Goal: Task Accomplishment & Management: Use online tool/utility

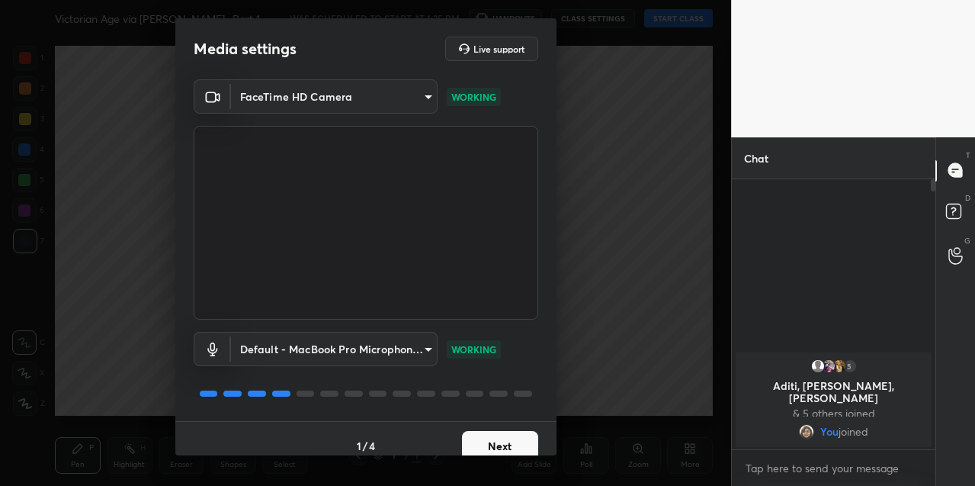
click at [490, 438] on button "Next" at bounding box center [500, 446] width 76 height 30
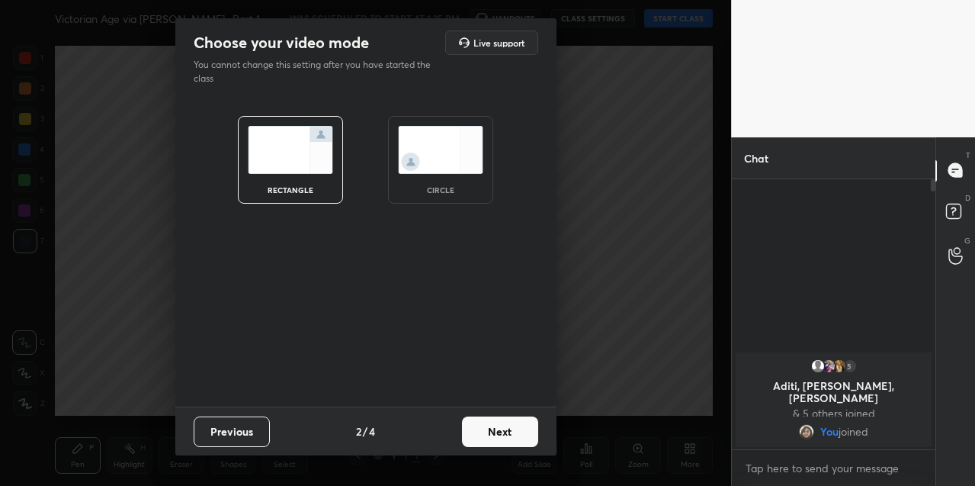
click at [493, 438] on button "Next" at bounding box center [500, 431] width 76 height 30
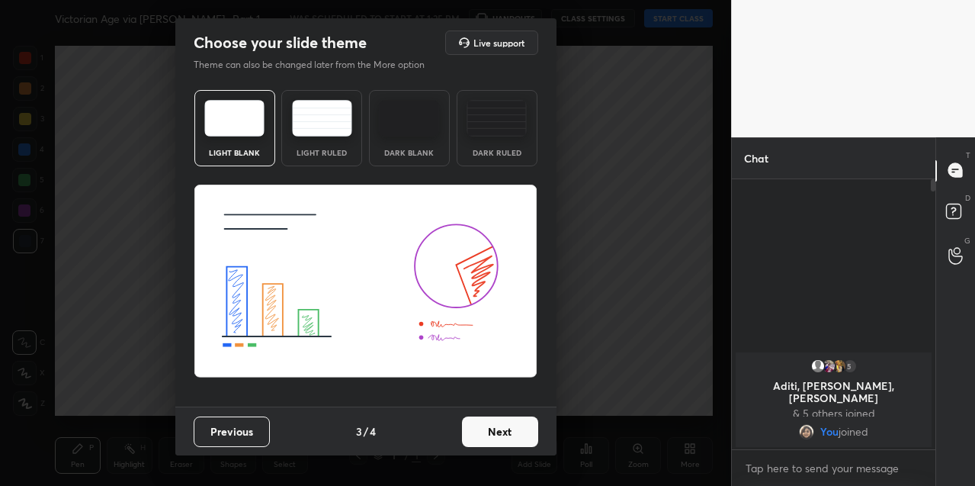
click at [498, 435] on button "Next" at bounding box center [500, 431] width 76 height 30
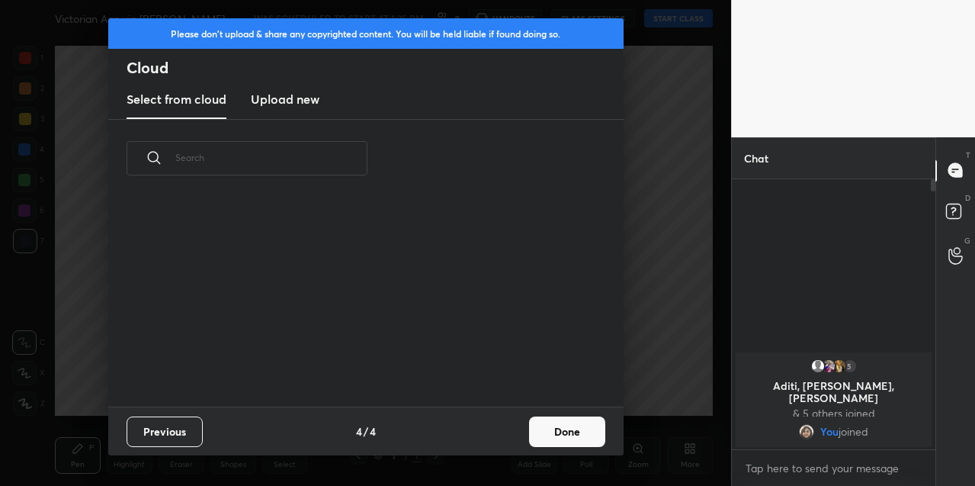
scroll to position [209, 489]
click at [540, 429] on button "Done" at bounding box center [567, 431] width 76 height 30
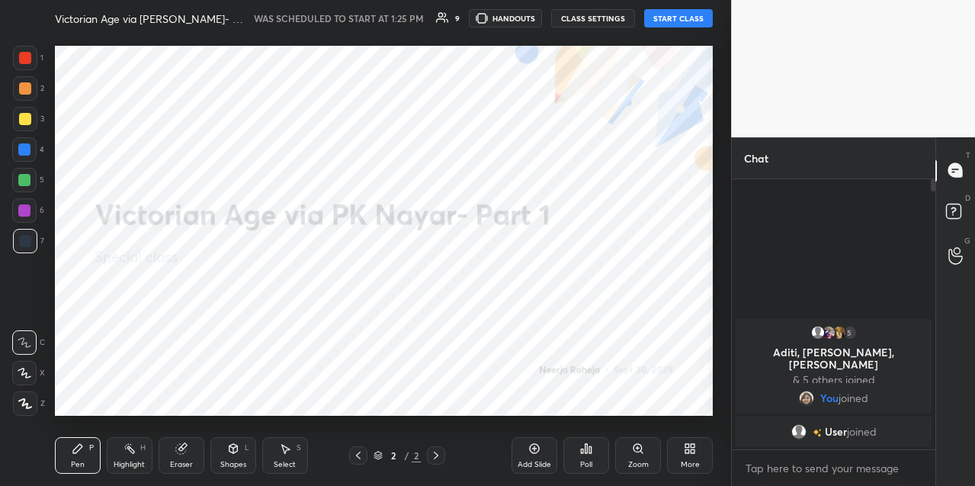
click at [687, 21] on button "START CLASS" at bounding box center [678, 18] width 69 height 18
click at [695, 452] on icon at bounding box center [690, 448] width 12 height 12
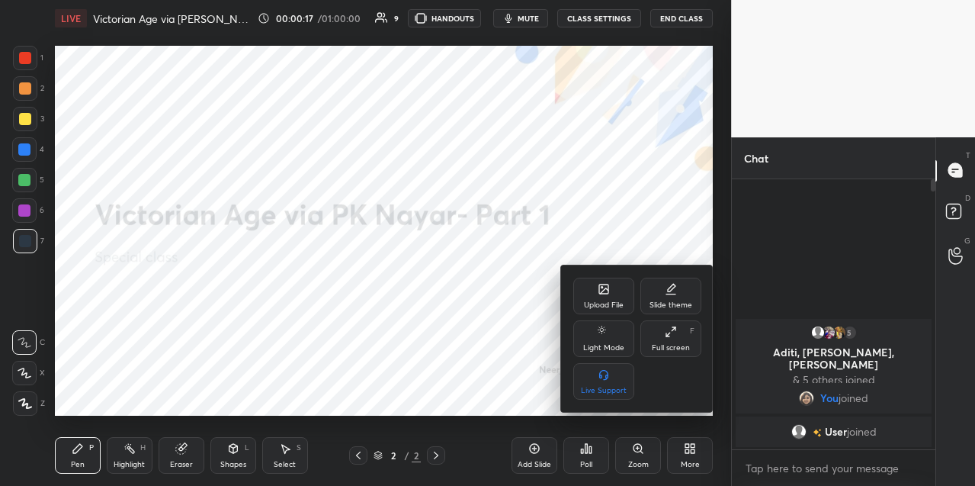
click at [611, 303] on div "Upload File" at bounding box center [604, 305] width 40 height 8
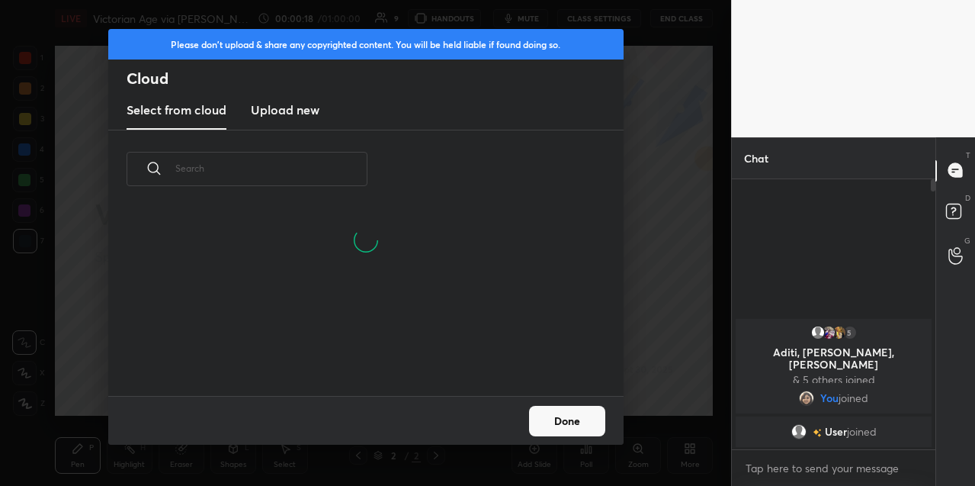
scroll to position [5, 8]
click at [288, 109] on h3 "Upload new" at bounding box center [285, 110] width 69 height 18
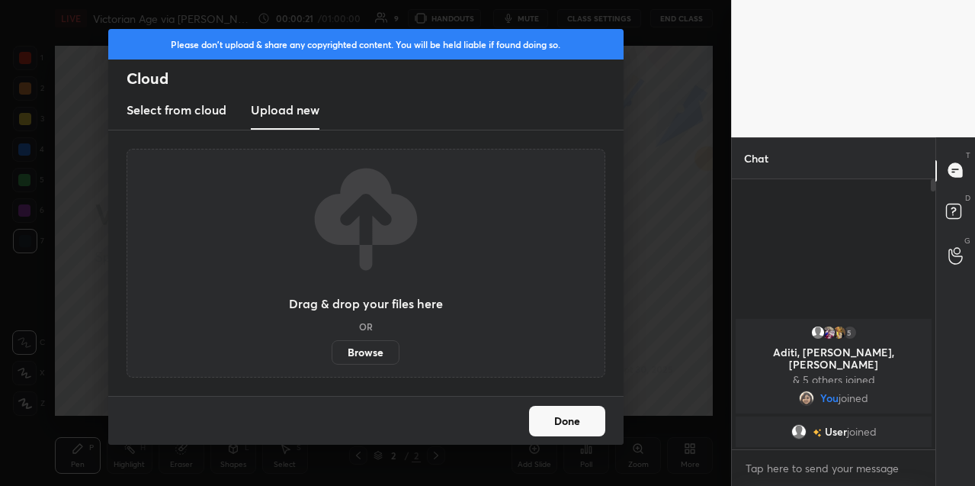
click at [361, 342] on label "Browse" at bounding box center [366, 352] width 68 height 24
click at [332, 342] on input "Browse" at bounding box center [332, 352] width 0 height 24
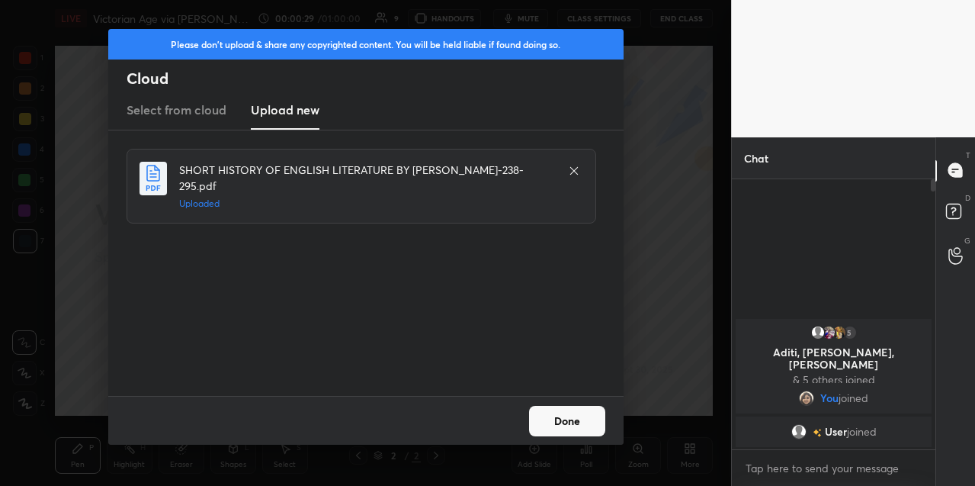
click at [574, 420] on button "Done" at bounding box center [567, 421] width 76 height 30
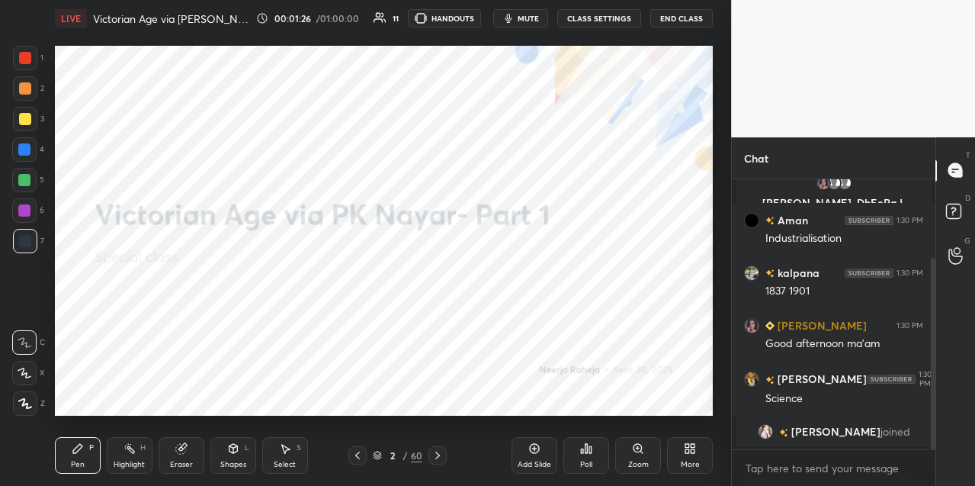
scroll to position [163, 0]
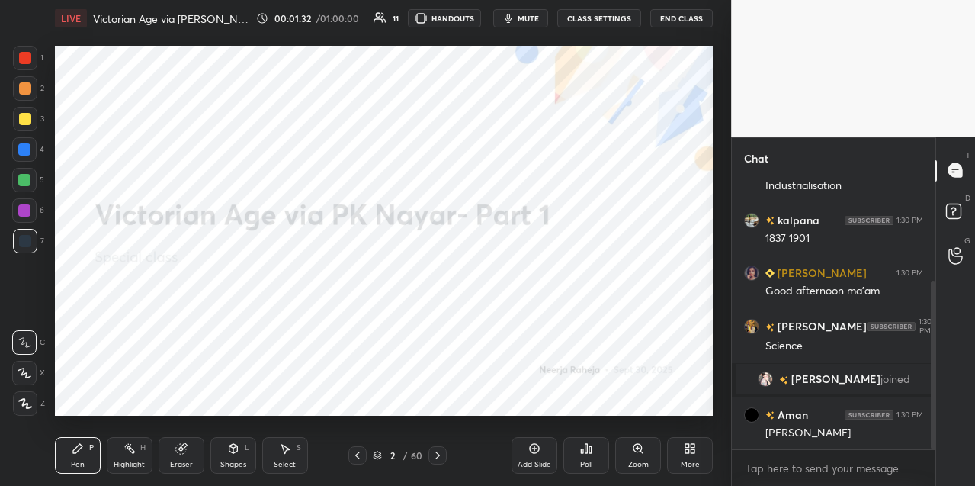
drag, startPoint x: 29, startPoint y: 402, endPoint x: 37, endPoint y: 382, distance: 21.2
click at [28, 399] on icon at bounding box center [25, 403] width 14 height 11
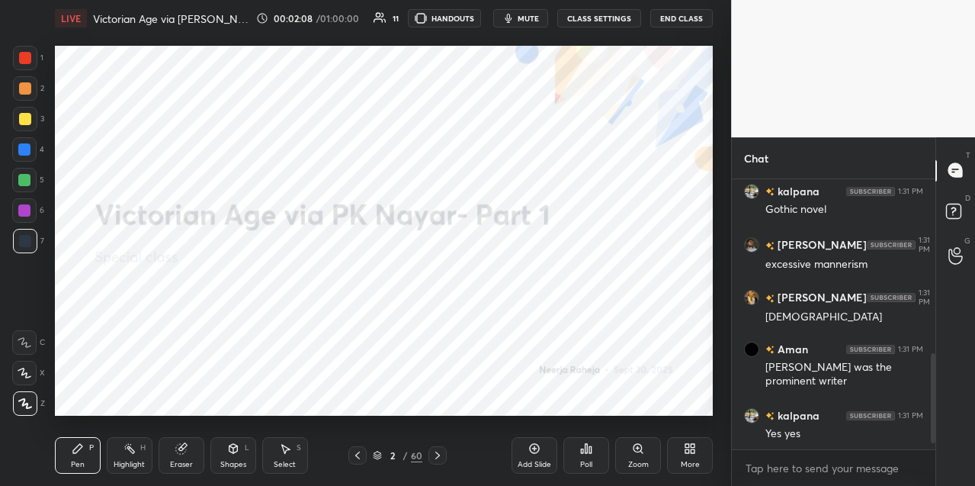
scroll to position [545, 0]
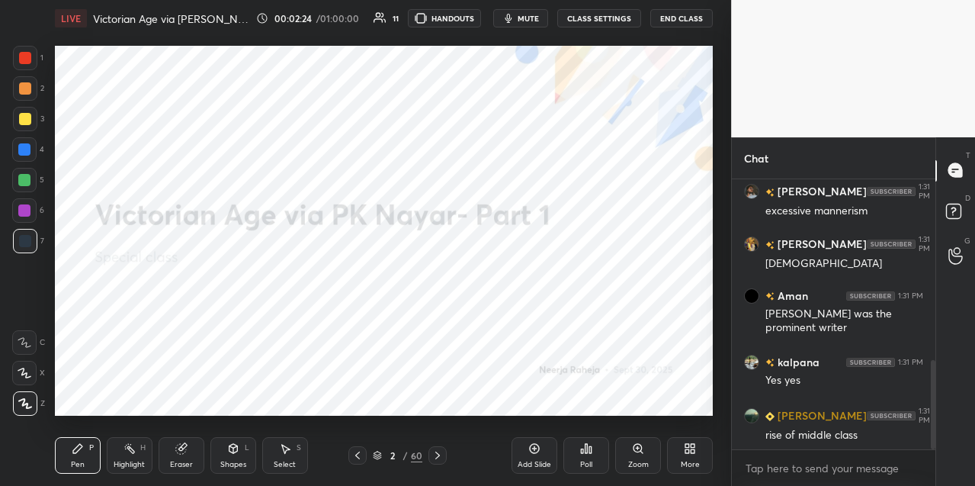
click at [549, 448] on div "Add Slide" at bounding box center [535, 455] width 46 height 37
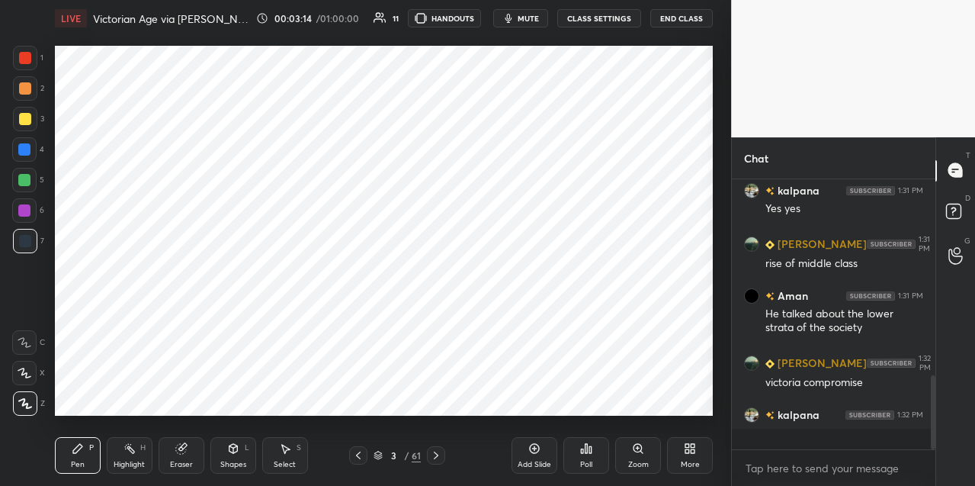
scroll to position [717, 0]
drag, startPoint x: 433, startPoint y: 456, endPoint x: 437, endPoint y: 444, distance: 12.8
click at [433, 455] on icon at bounding box center [436, 455] width 12 height 12
click at [637, 451] on icon at bounding box center [638, 448] width 8 height 8
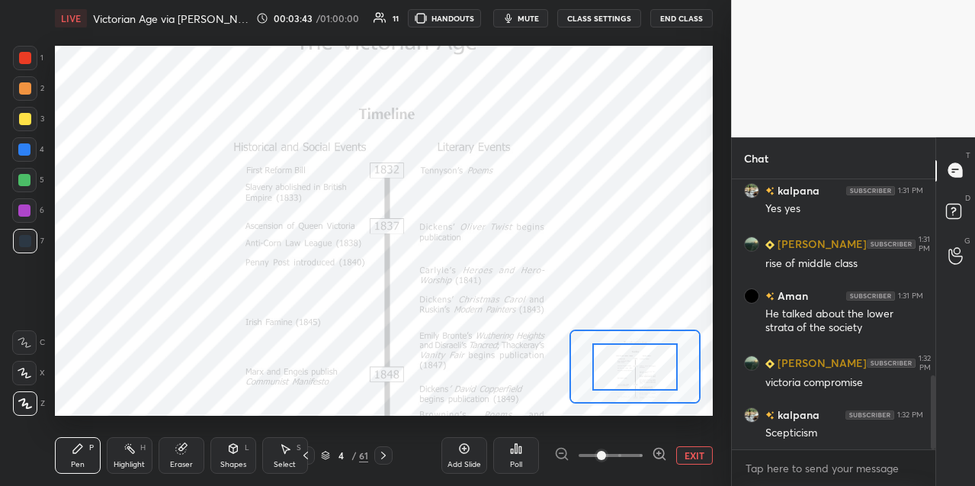
drag, startPoint x: 659, startPoint y: 452, endPoint x: 666, endPoint y: 434, distance: 19.8
click at [657, 453] on icon at bounding box center [659, 453] width 4 height 0
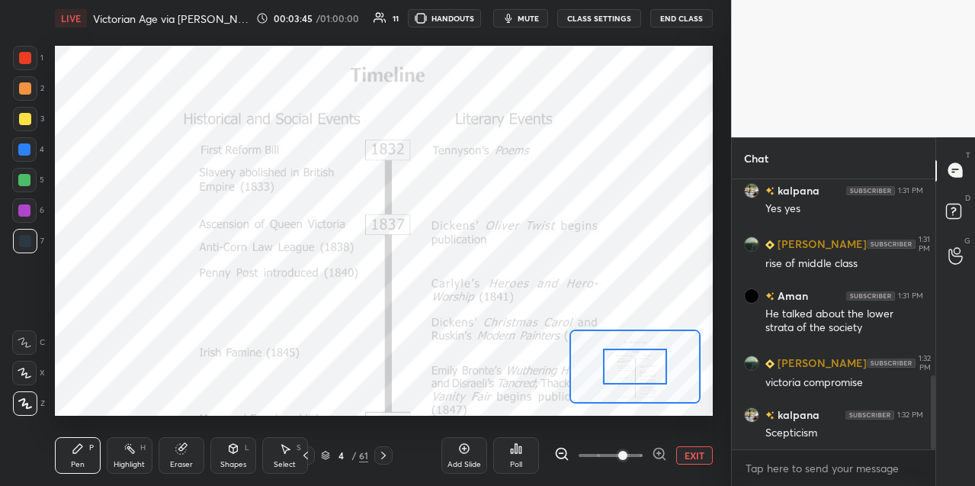
scroll to position [769, 0]
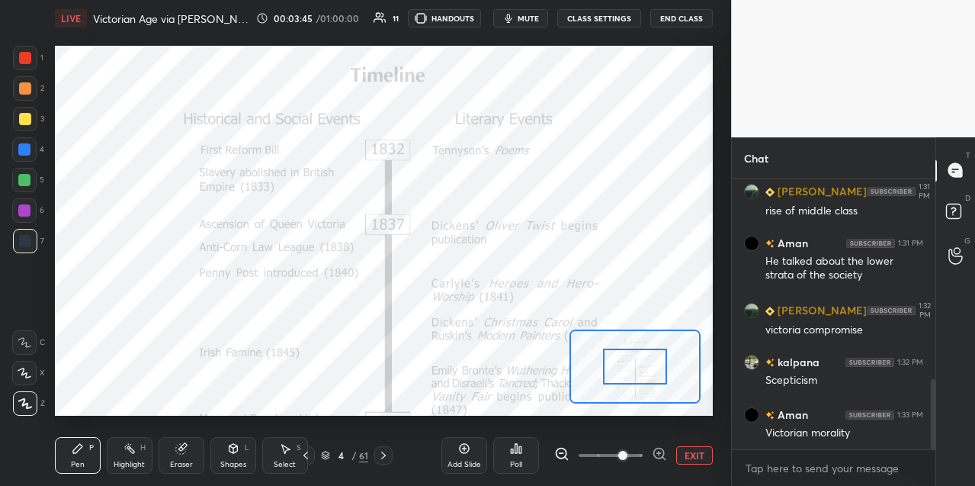
click at [656, 451] on icon at bounding box center [659, 453] width 15 height 15
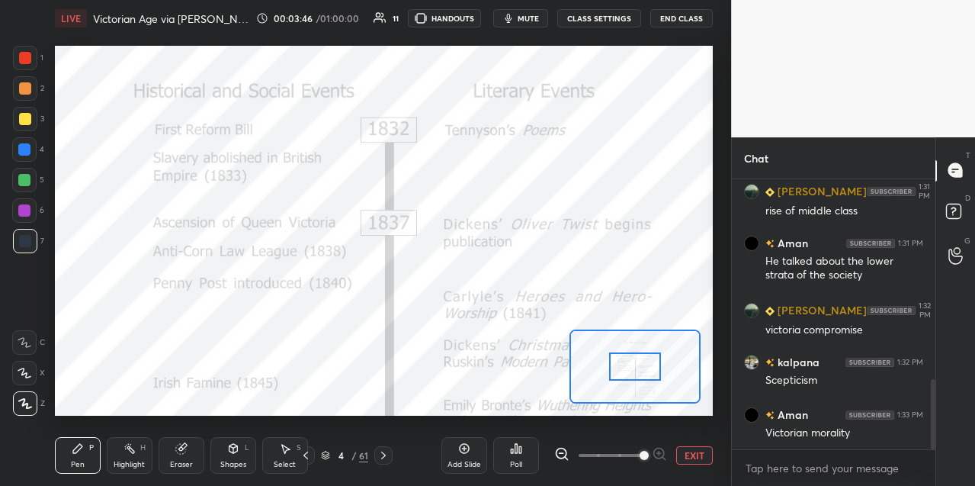
click at [33, 149] on div at bounding box center [24, 149] width 24 height 24
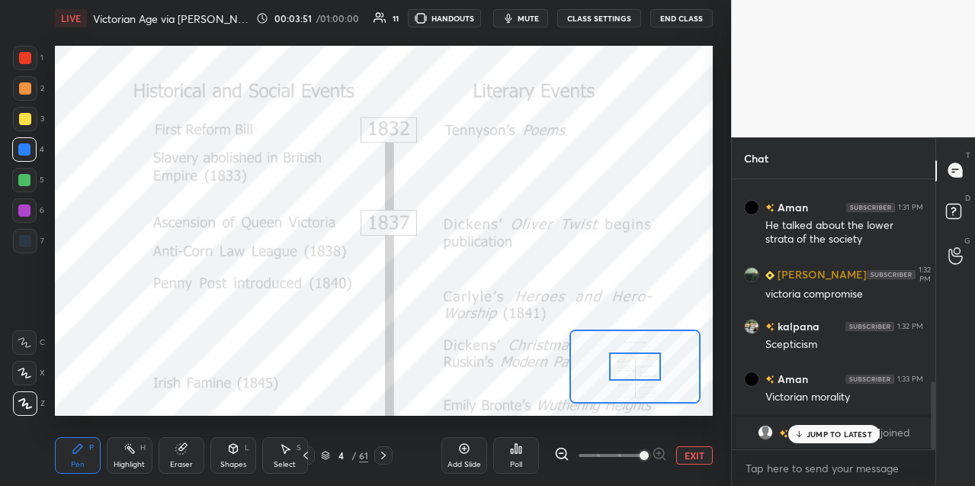
click at [27, 332] on div at bounding box center [24, 342] width 24 height 24
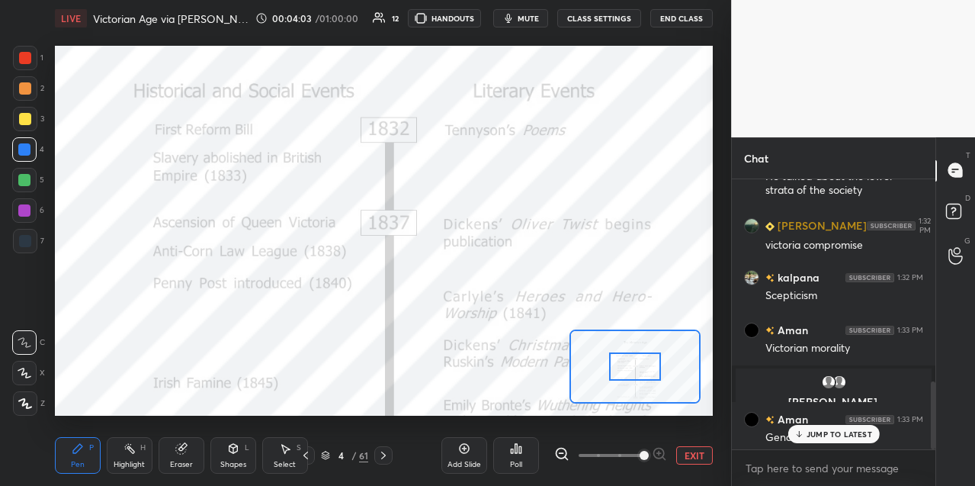
scroll to position [809, 0]
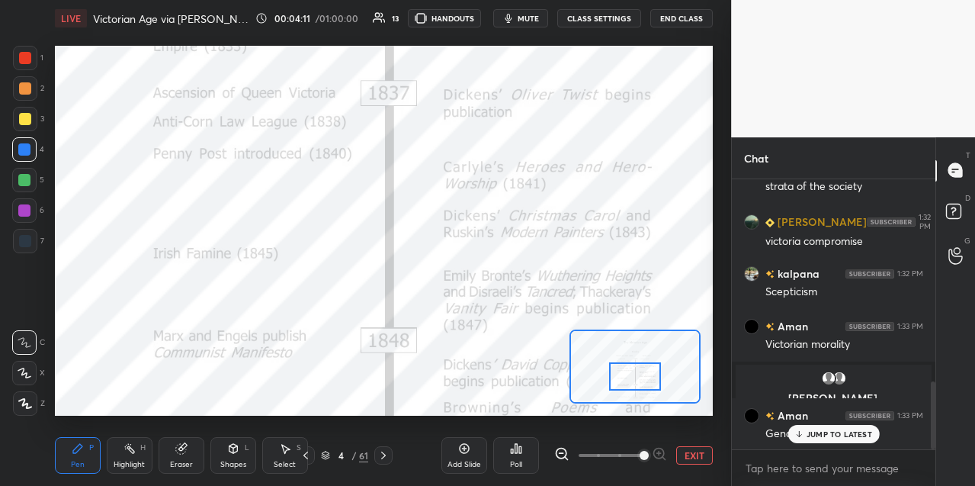
click at [630, 374] on div at bounding box center [634, 376] width 51 height 28
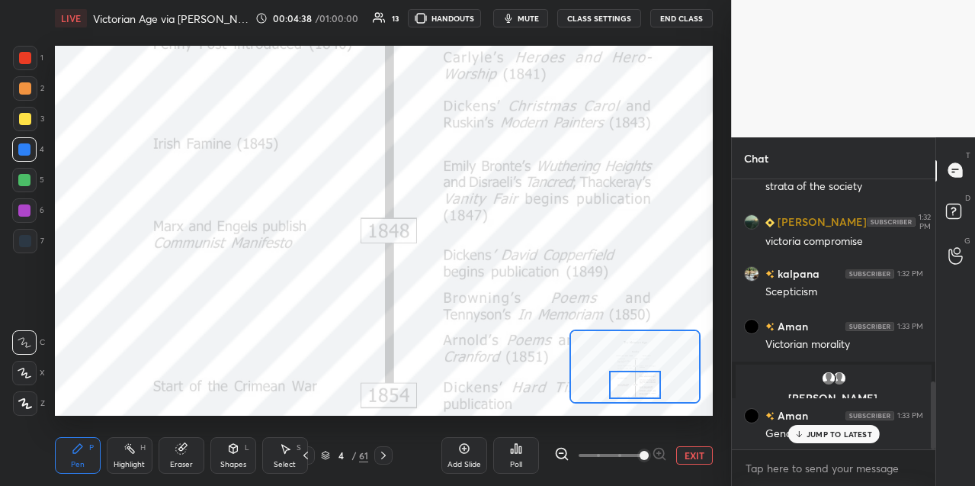
click at [639, 380] on div at bounding box center [634, 385] width 51 height 28
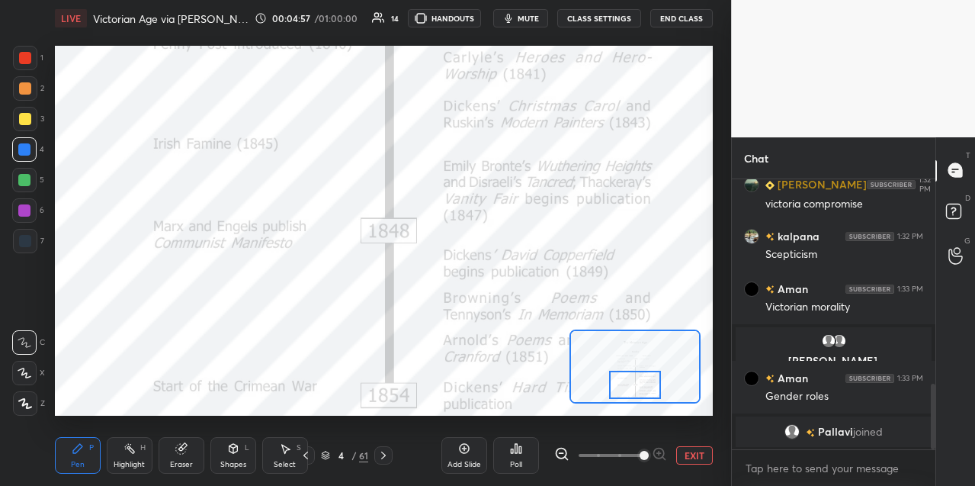
scroll to position [899, 0]
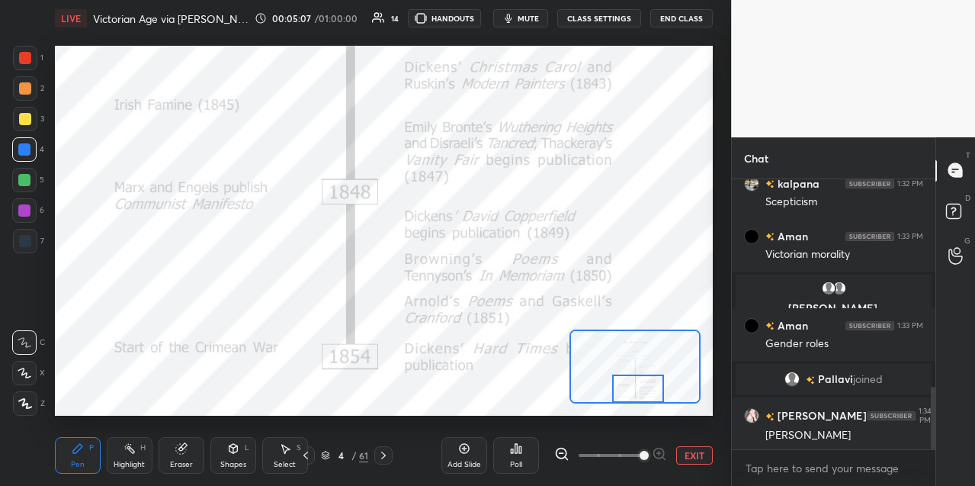
click at [635, 399] on div at bounding box center [637, 388] width 51 height 28
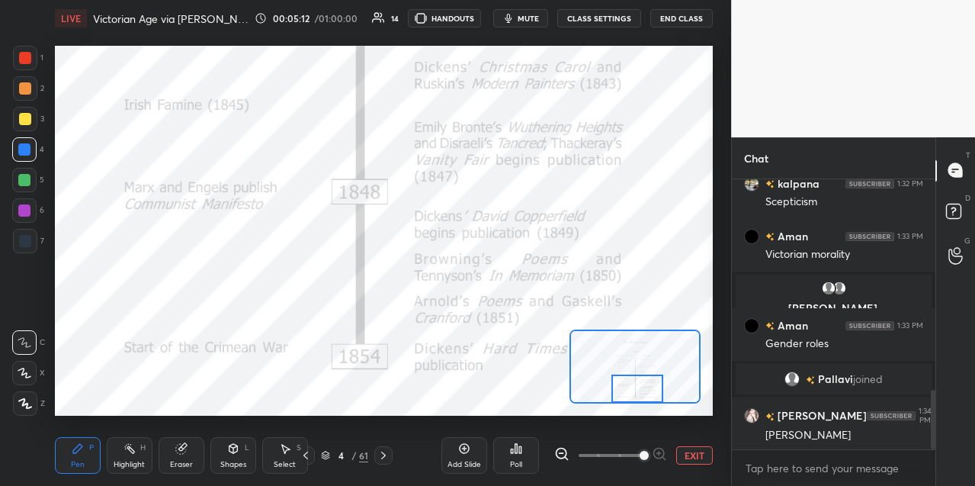
scroll to position [951, 0]
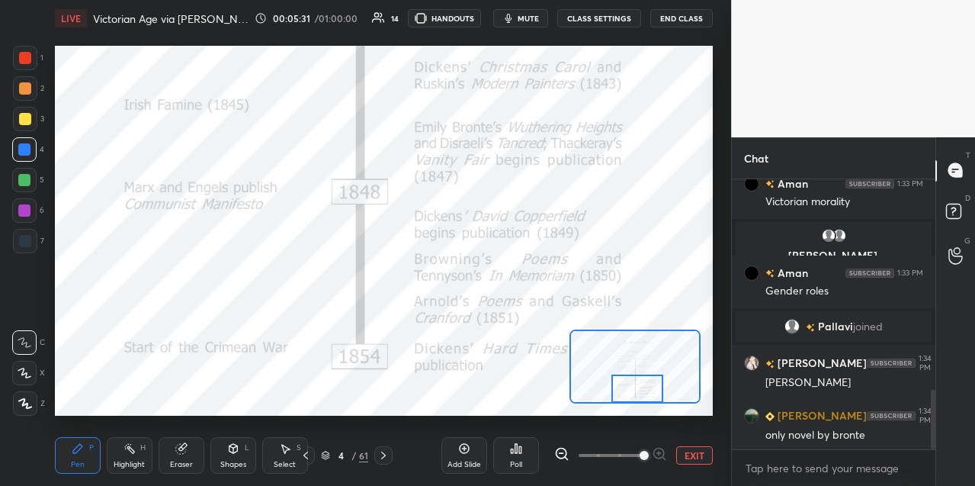
click at [385, 455] on icon at bounding box center [383, 455] width 5 height 8
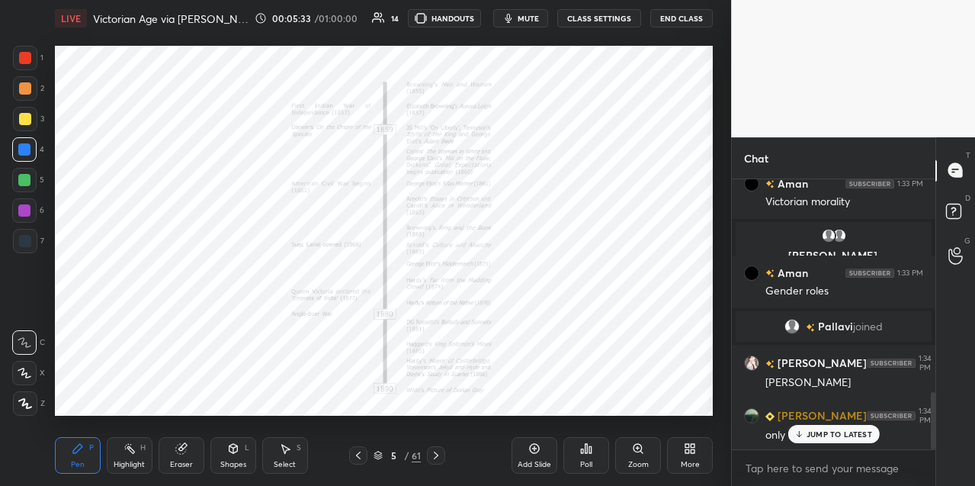
scroll to position [1003, 0]
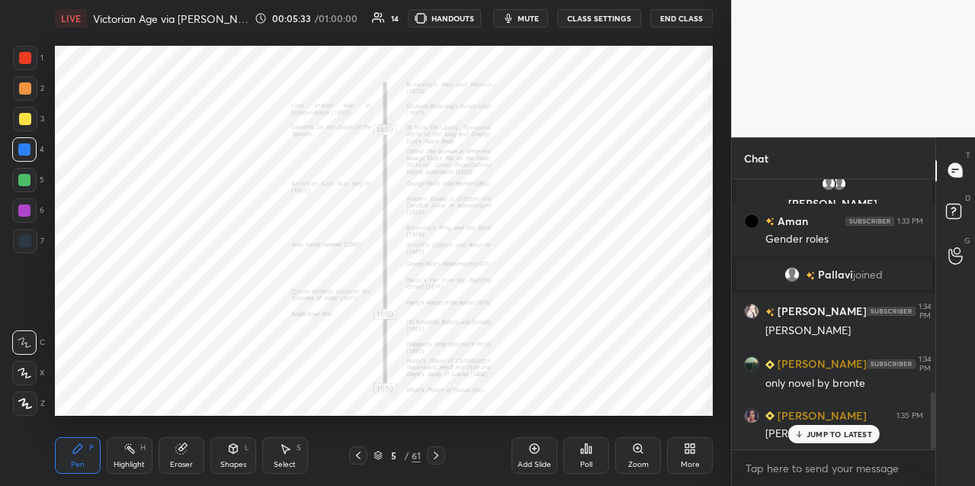
click at [640, 454] on div "Zoom" at bounding box center [638, 455] width 46 height 37
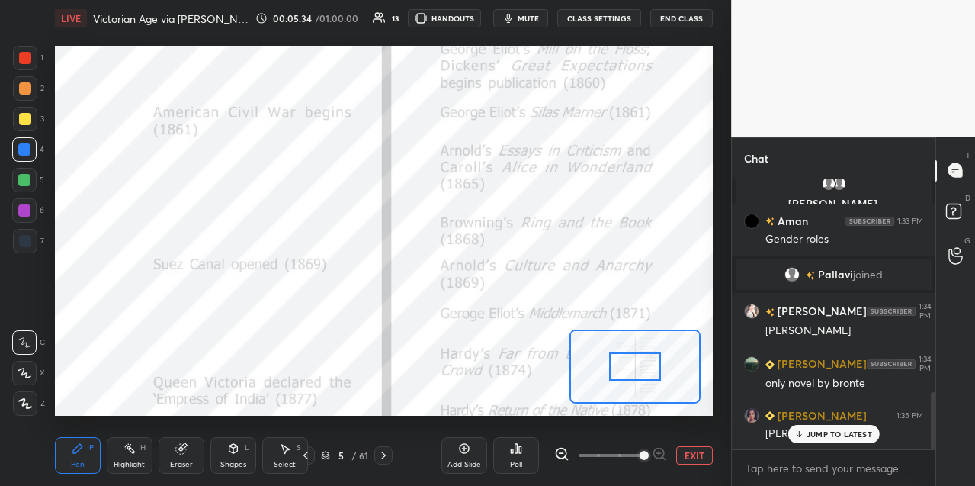
click at [638, 456] on span at bounding box center [611, 455] width 64 height 23
click at [640, 455] on span at bounding box center [644, 455] width 9 height 9
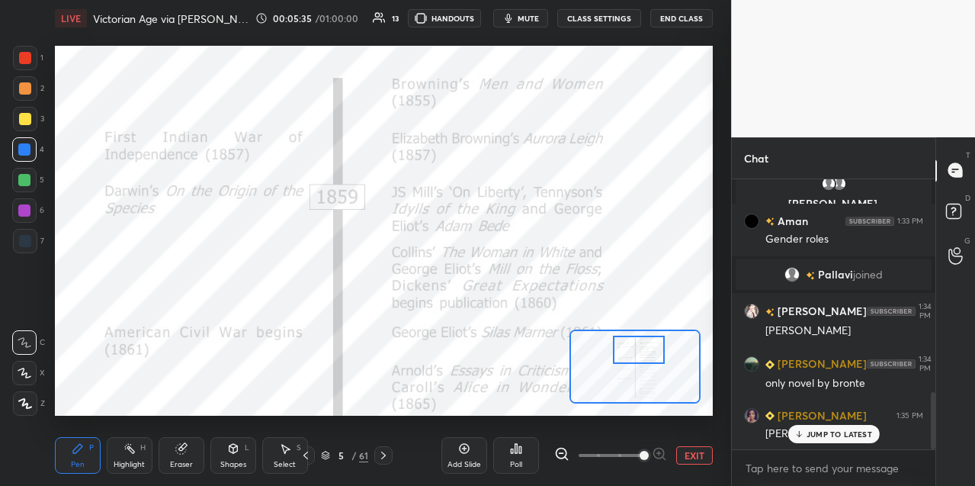
drag, startPoint x: 630, startPoint y: 369, endPoint x: 635, endPoint y: 354, distance: 15.4
click at [634, 354] on div at bounding box center [638, 349] width 51 height 28
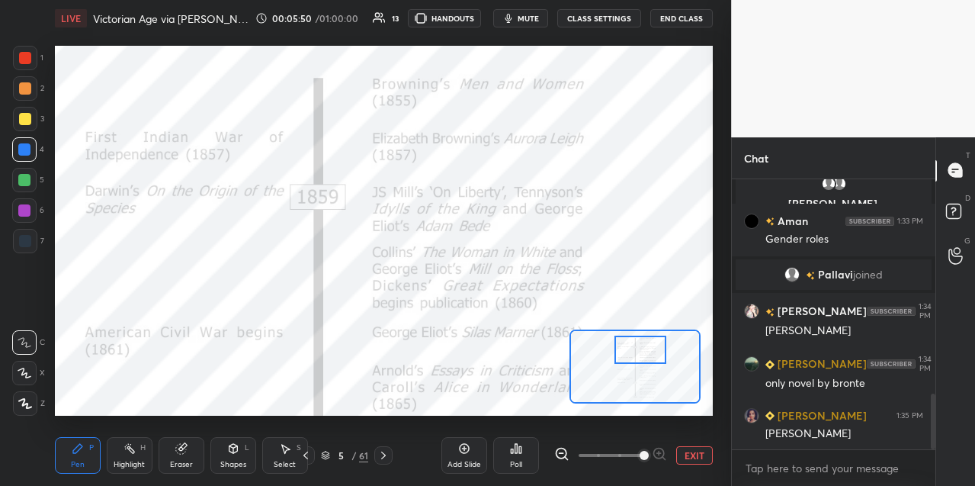
scroll to position [1041, 0]
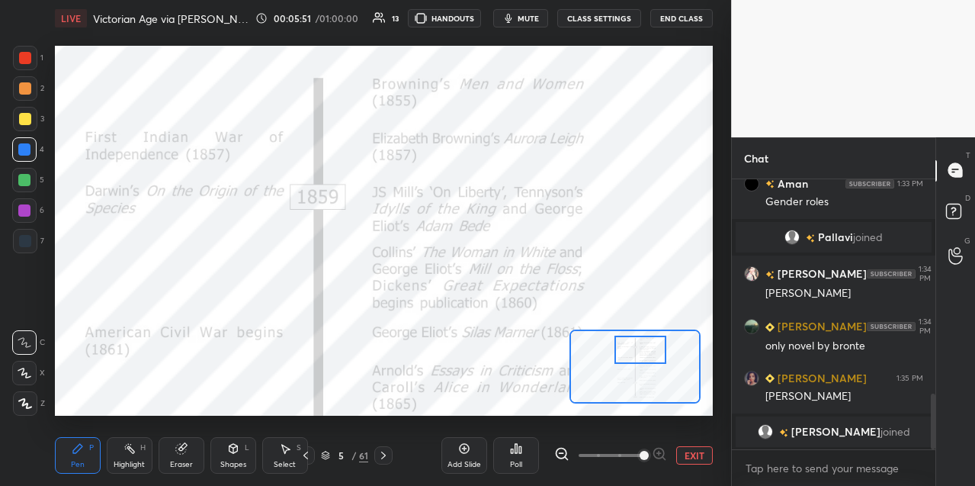
click at [28, 183] on div at bounding box center [24, 180] width 12 height 12
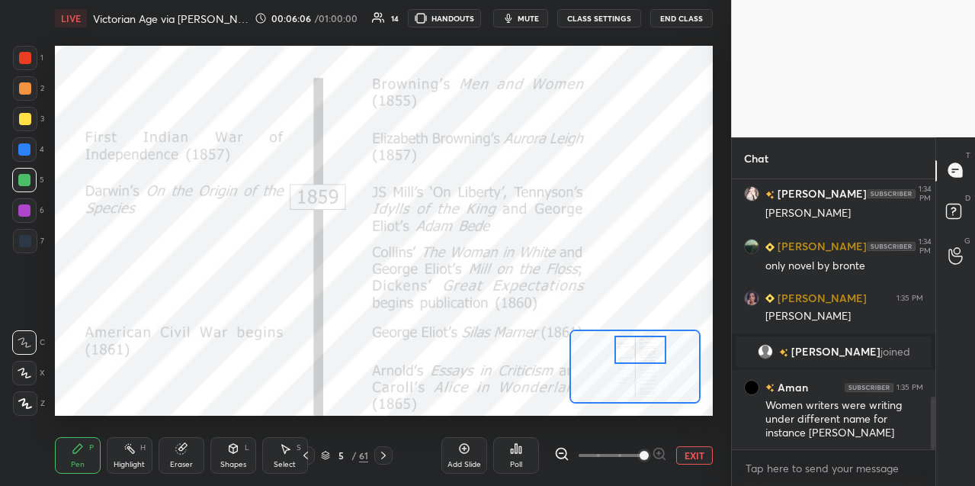
drag, startPoint x: 27, startPoint y: 88, endPoint x: 36, endPoint y: 91, distance: 9.4
click at [27, 90] on div at bounding box center [25, 88] width 12 height 12
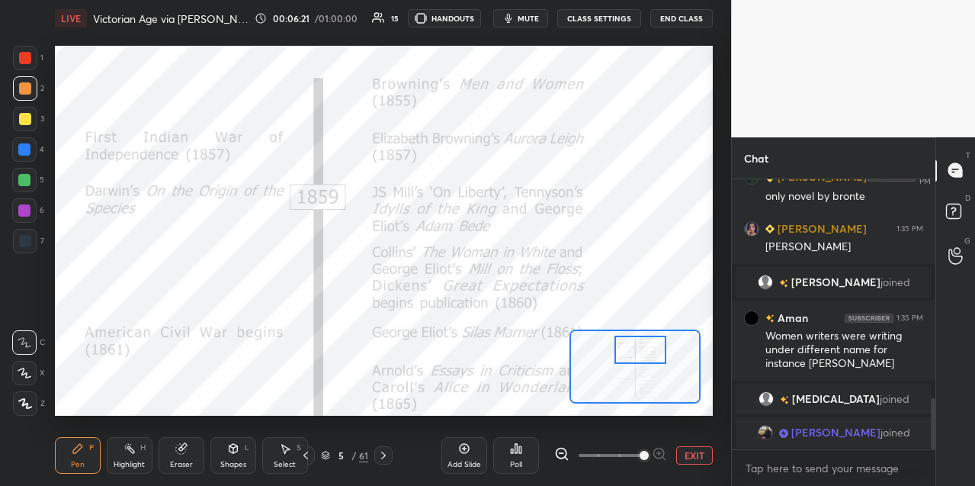
scroll to position [1219, 0]
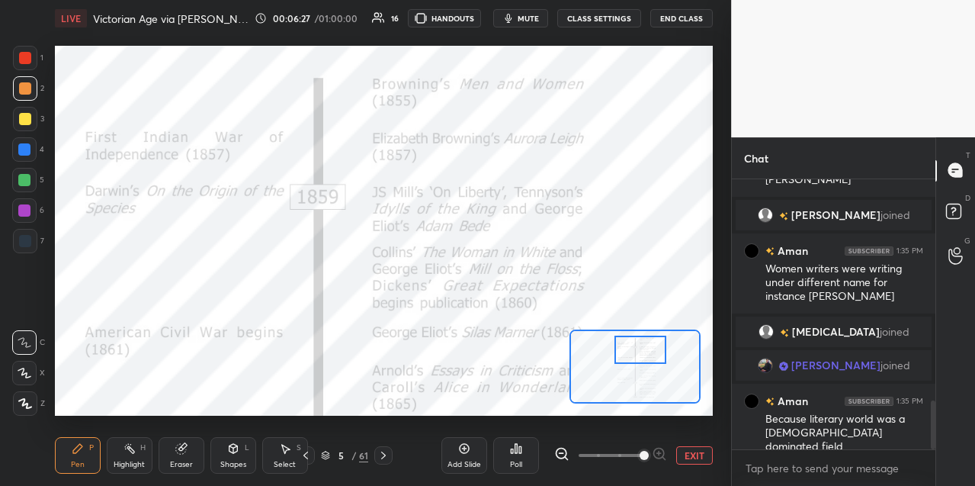
click at [27, 62] on div at bounding box center [25, 58] width 12 height 12
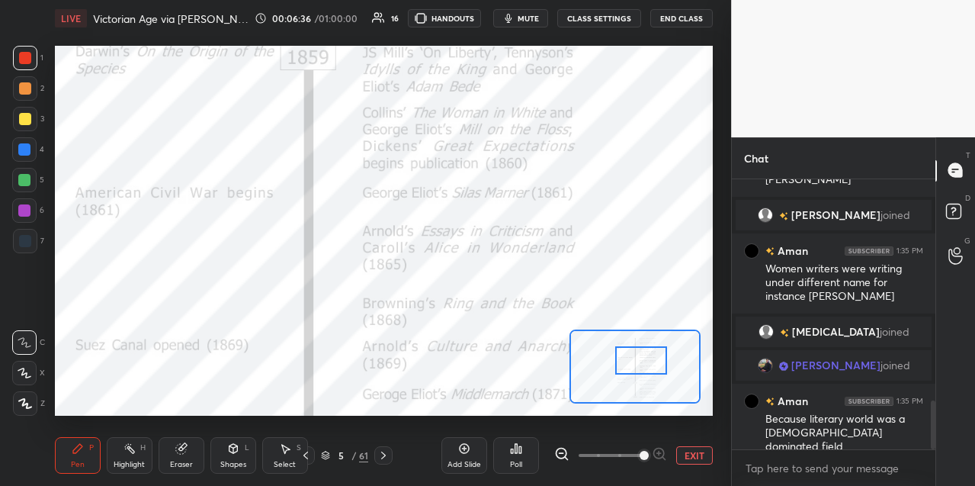
drag, startPoint x: 645, startPoint y: 354, endPoint x: 643, endPoint y: 364, distance: 10.0
click at [644, 365] on div at bounding box center [640, 360] width 51 height 28
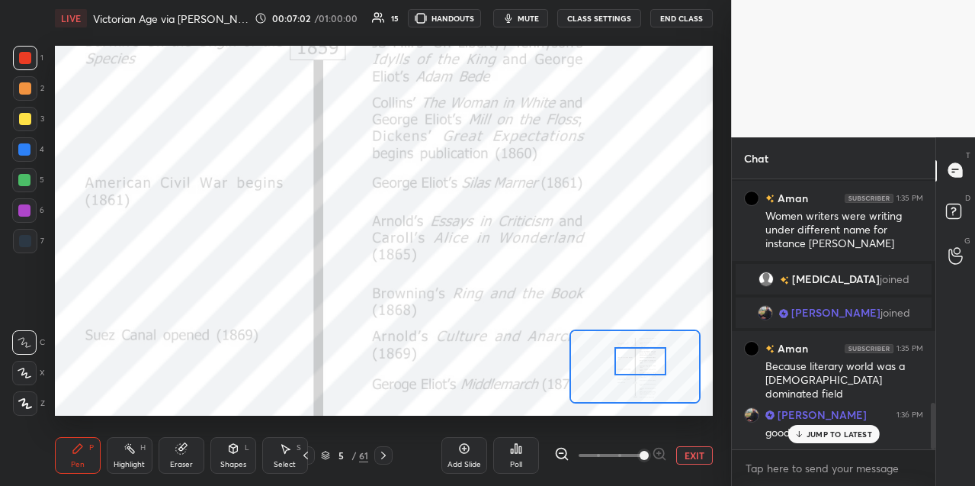
scroll to position [1307, 0]
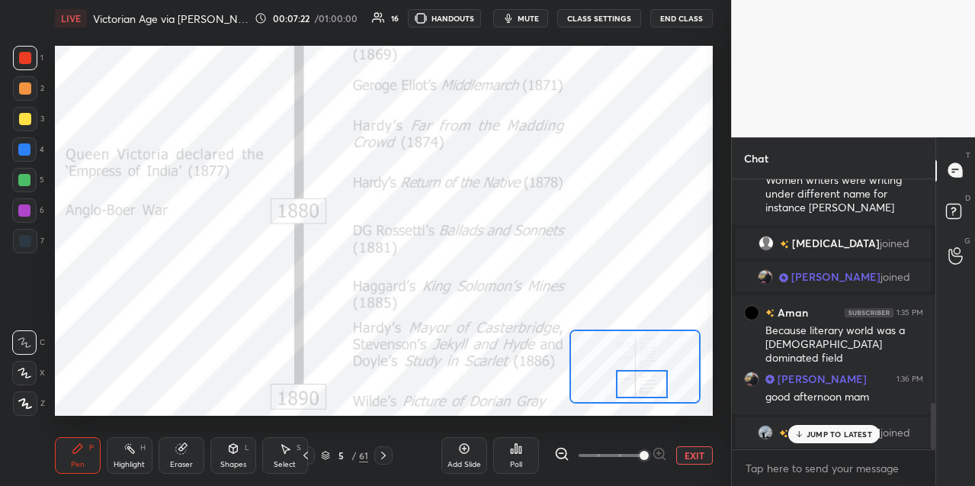
drag, startPoint x: 643, startPoint y: 369, endPoint x: 643, endPoint y: 388, distance: 19.1
click at [644, 392] on div at bounding box center [641, 384] width 51 height 28
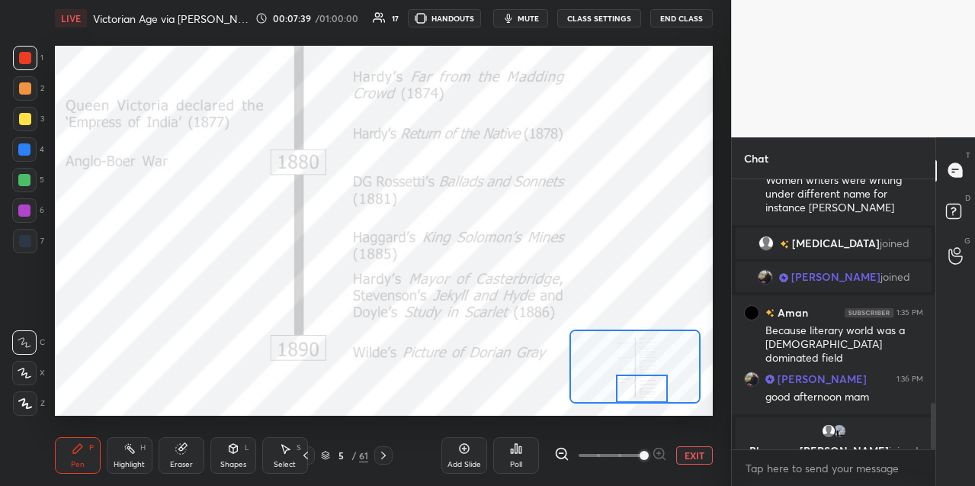
drag, startPoint x: 640, startPoint y: 385, endPoint x: 632, endPoint y: 387, distance: 8.0
click at [640, 395] on div at bounding box center [641, 388] width 51 height 28
click at [380, 456] on icon at bounding box center [383, 455] width 12 height 12
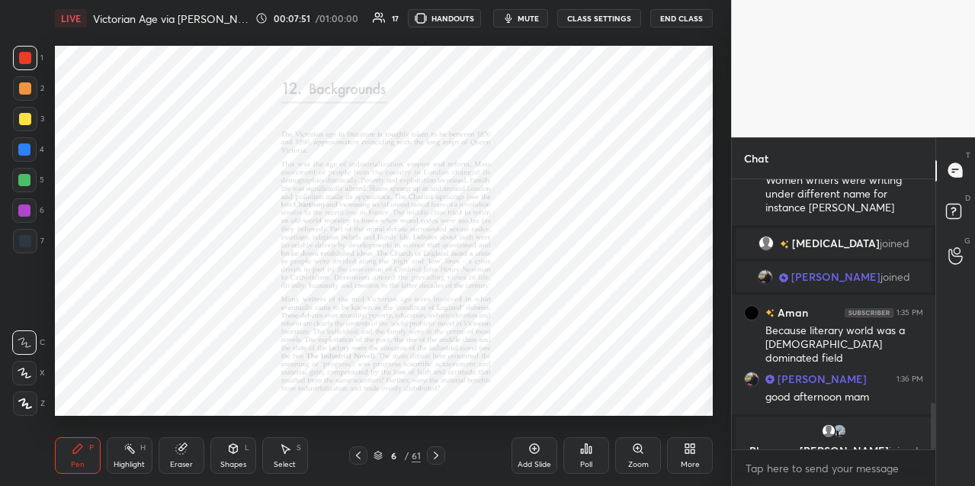
click at [637, 450] on icon at bounding box center [638, 448] width 8 height 8
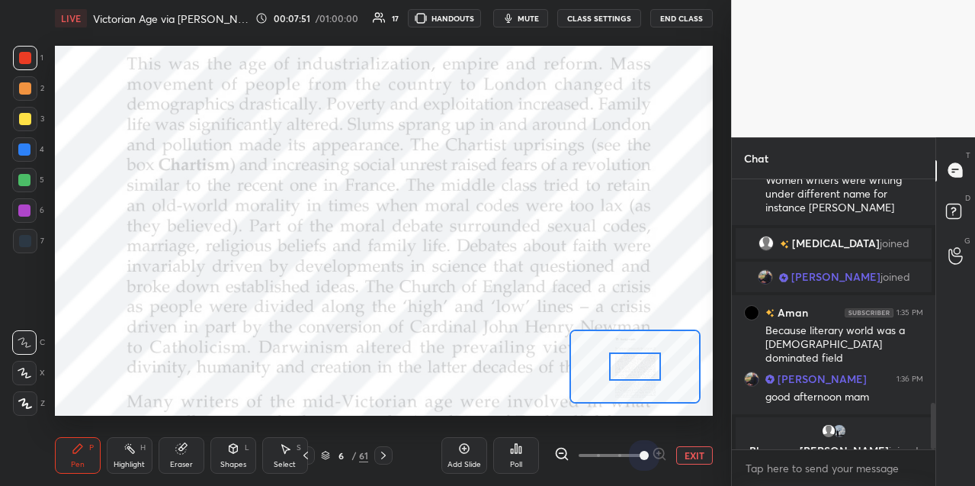
click at [637, 449] on span at bounding box center [611, 455] width 64 height 23
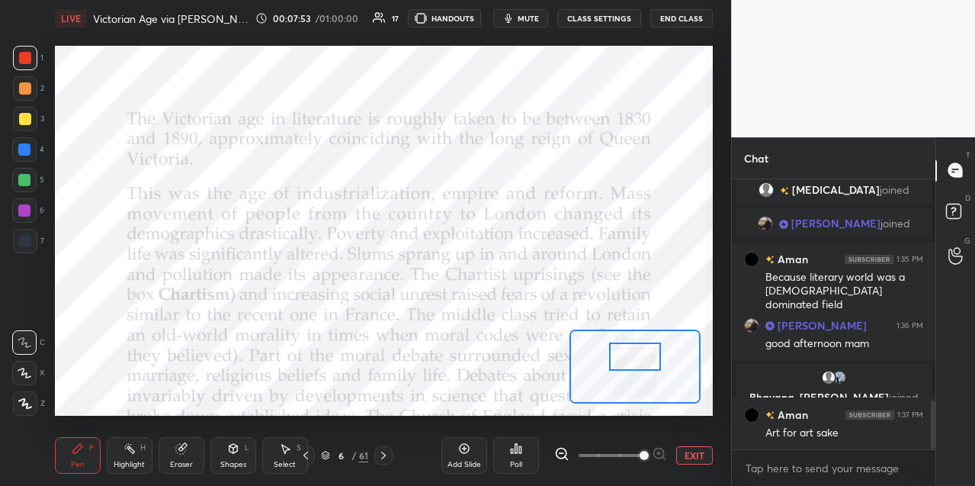
drag, startPoint x: 631, startPoint y: 367, endPoint x: 638, endPoint y: 353, distance: 15.3
click at [631, 355] on div at bounding box center [634, 356] width 51 height 28
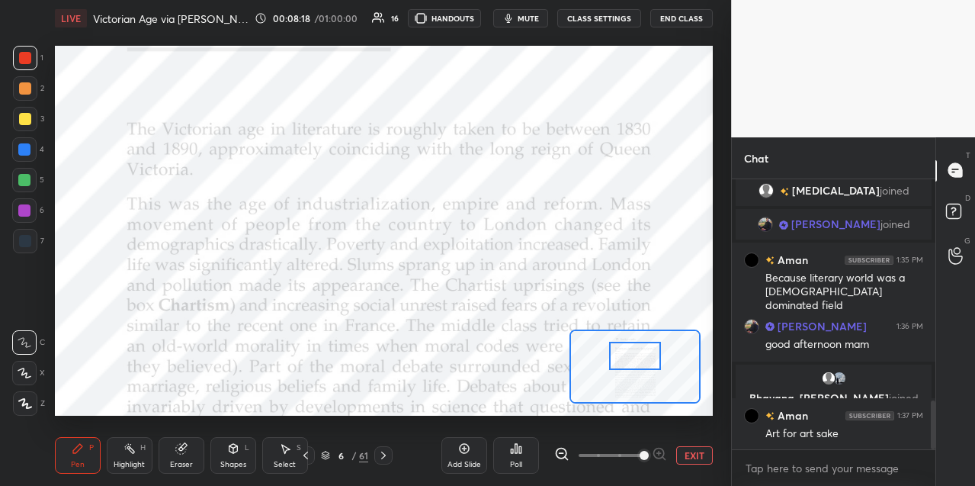
drag, startPoint x: 27, startPoint y: 149, endPoint x: 48, endPoint y: 149, distance: 20.6
click at [30, 148] on div at bounding box center [24, 149] width 24 height 24
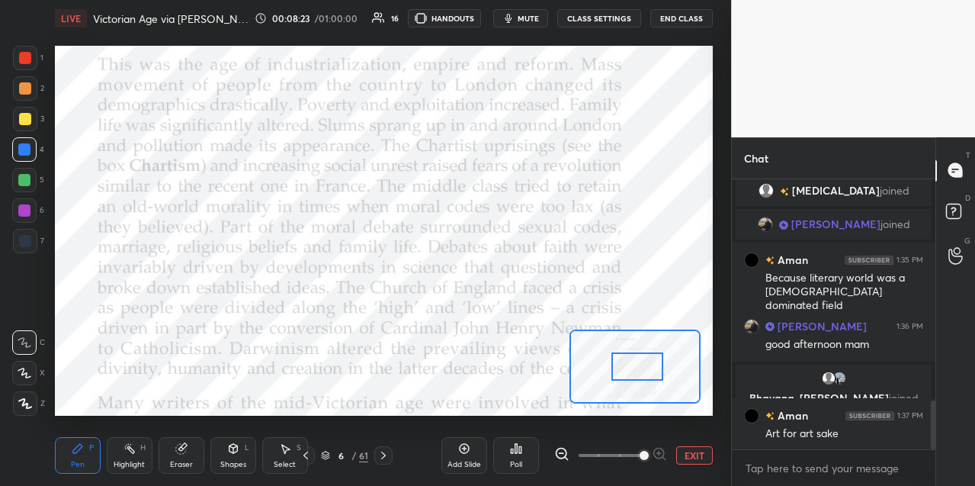
drag, startPoint x: 630, startPoint y: 355, endPoint x: 637, endPoint y: 359, distance: 7.8
click at [632, 364] on div at bounding box center [636, 366] width 51 height 28
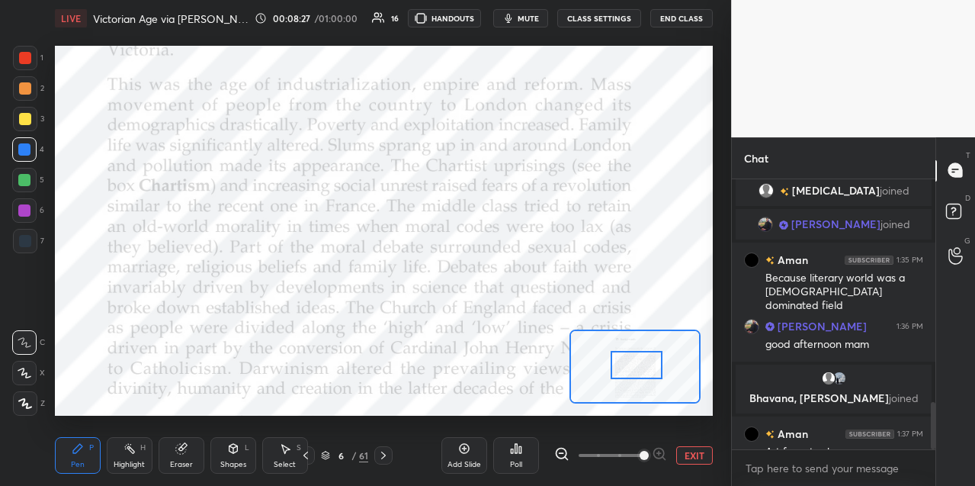
scroll to position [1287, 0]
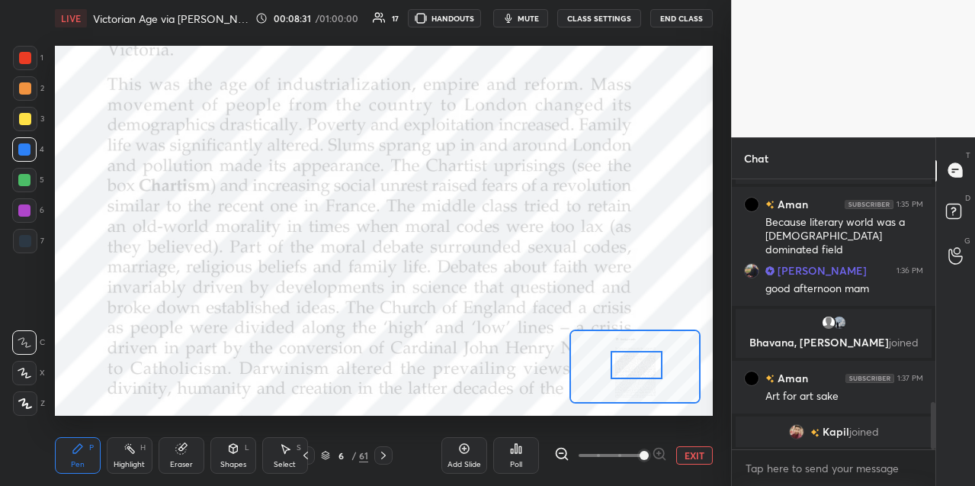
click at [27, 89] on div at bounding box center [25, 88] width 12 height 12
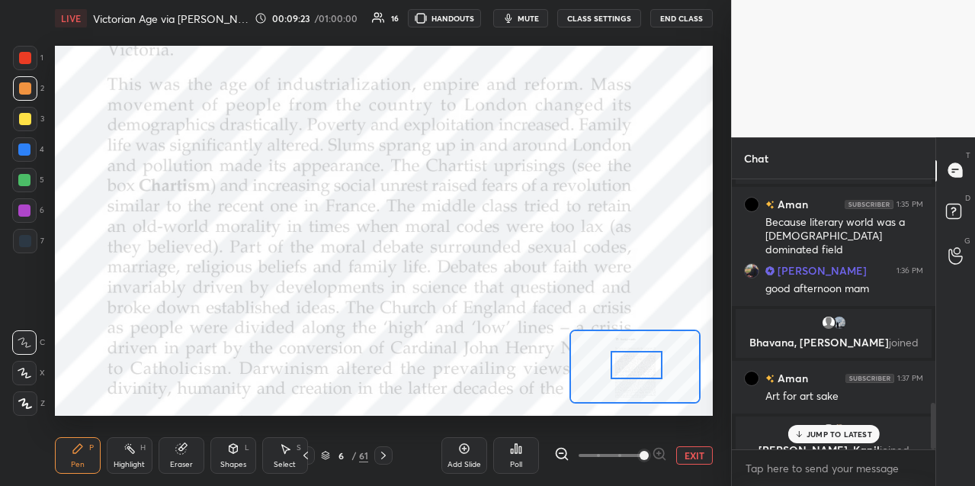
scroll to position [1304, 0]
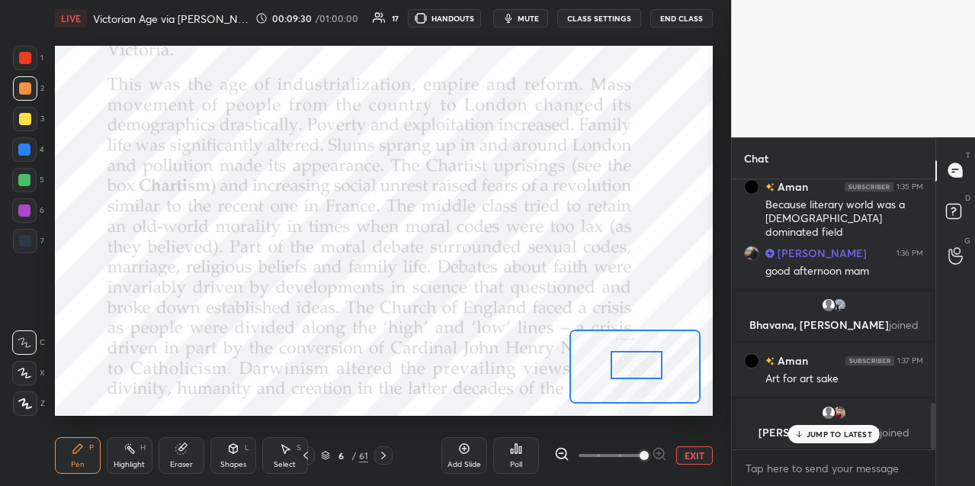
click at [28, 178] on div at bounding box center [24, 180] width 12 height 12
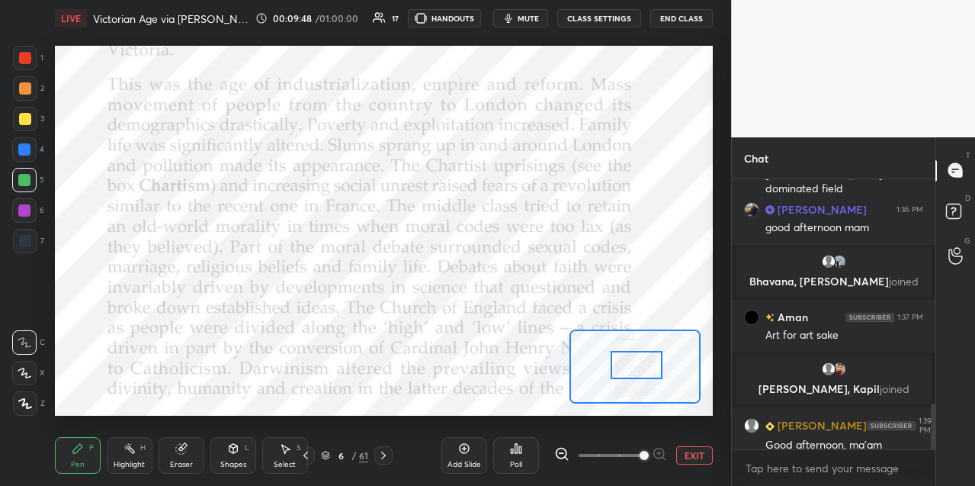
scroll to position [1314, 0]
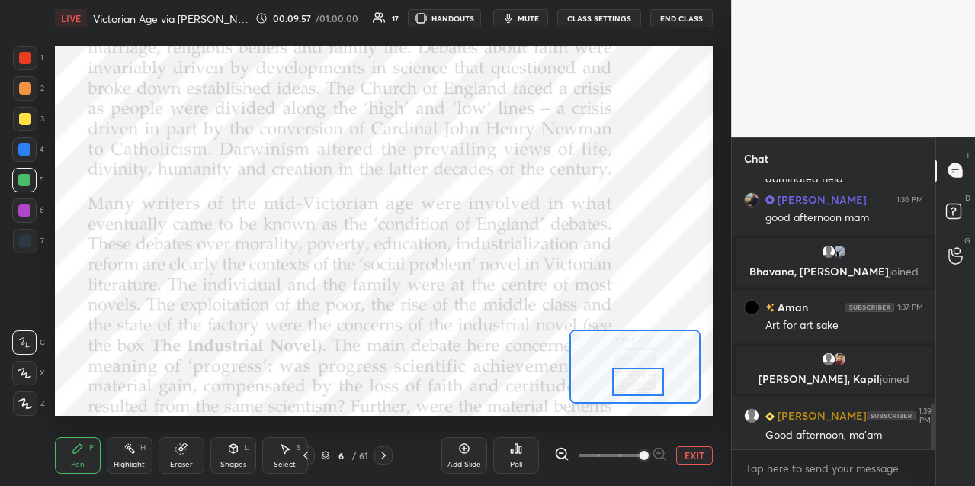
drag, startPoint x: 628, startPoint y: 365, endPoint x: 631, endPoint y: 373, distance: 8.2
click at [630, 379] on div at bounding box center [637, 381] width 51 height 28
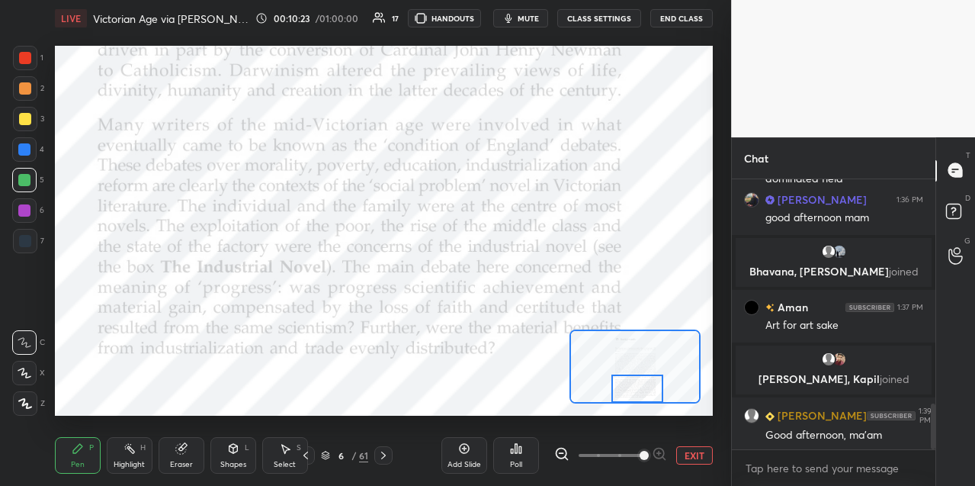
drag, startPoint x: 638, startPoint y: 385, endPoint x: 637, endPoint y: 395, distance: 10.0
click at [637, 395] on div at bounding box center [636, 388] width 51 height 28
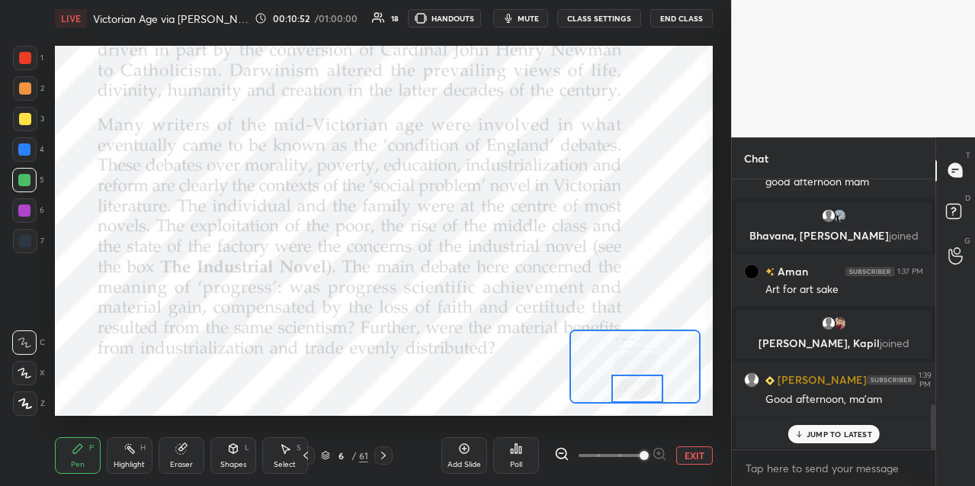
click at [388, 455] on icon at bounding box center [383, 455] width 12 height 12
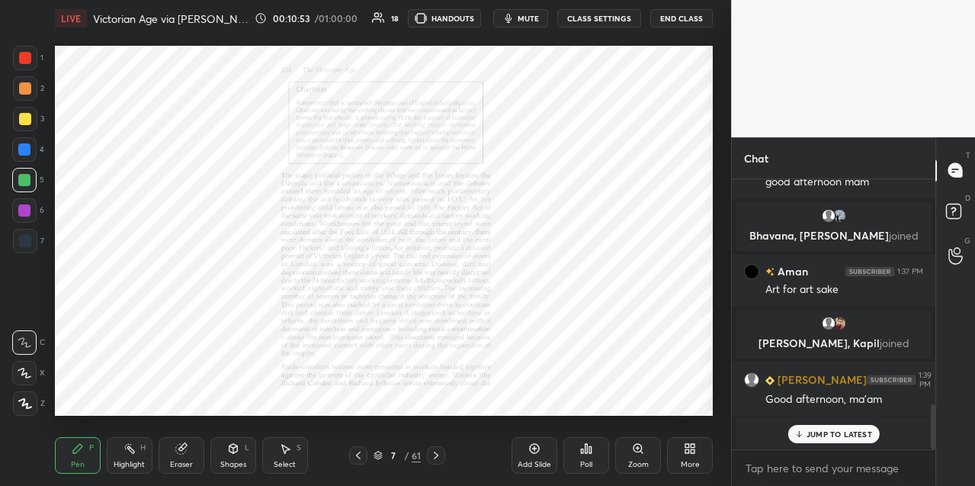
click at [637, 454] on div "Zoom" at bounding box center [638, 455] width 46 height 37
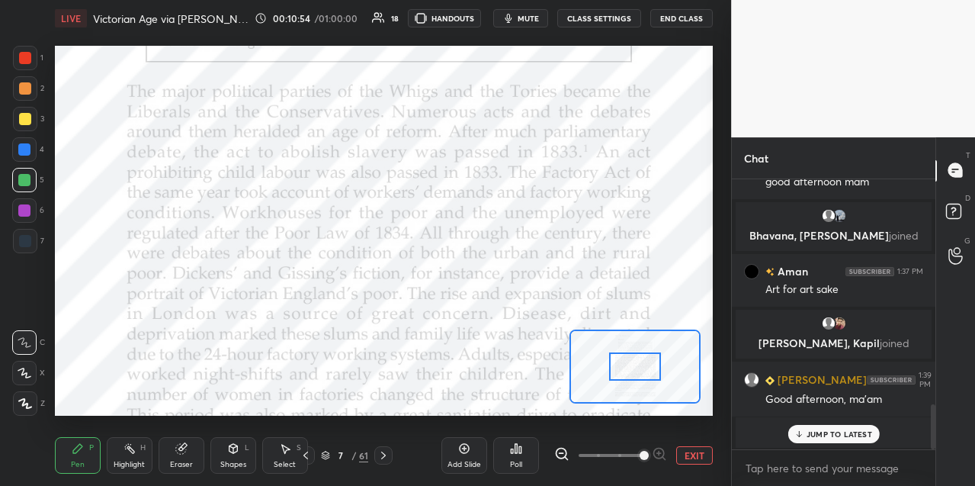
click at [637, 452] on span at bounding box center [611, 455] width 64 height 23
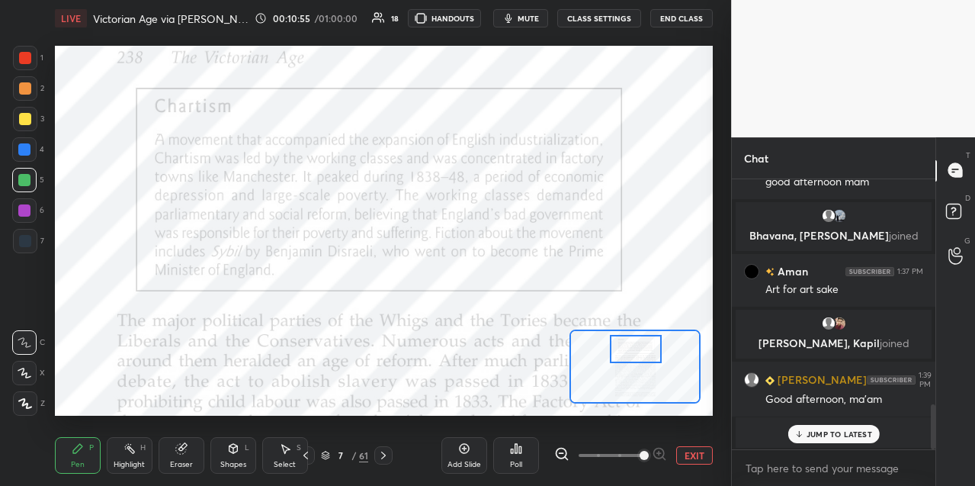
drag, startPoint x: 630, startPoint y: 365, endPoint x: 629, endPoint y: 346, distance: 19.1
click at [630, 347] on div at bounding box center [635, 349] width 51 height 28
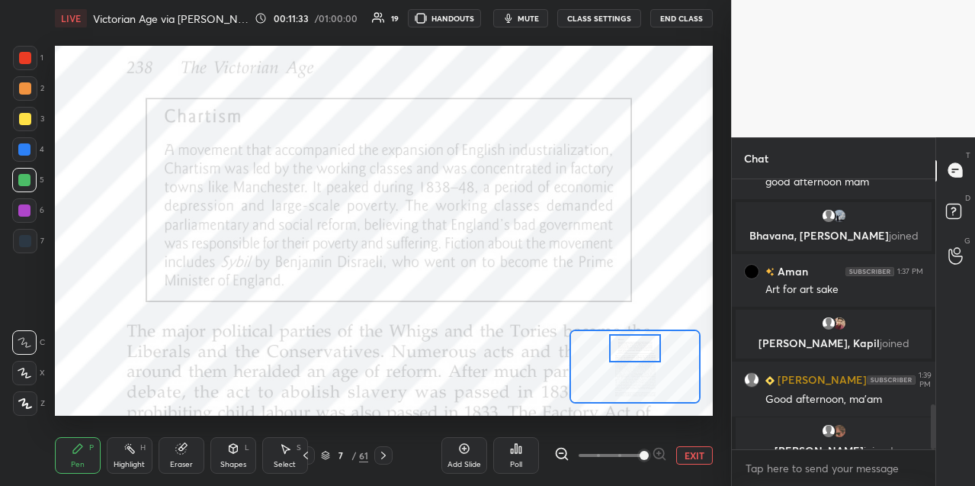
drag, startPoint x: 21, startPoint y: 207, endPoint x: 39, endPoint y: 203, distance: 18.9
click at [22, 208] on div at bounding box center [24, 210] width 12 height 12
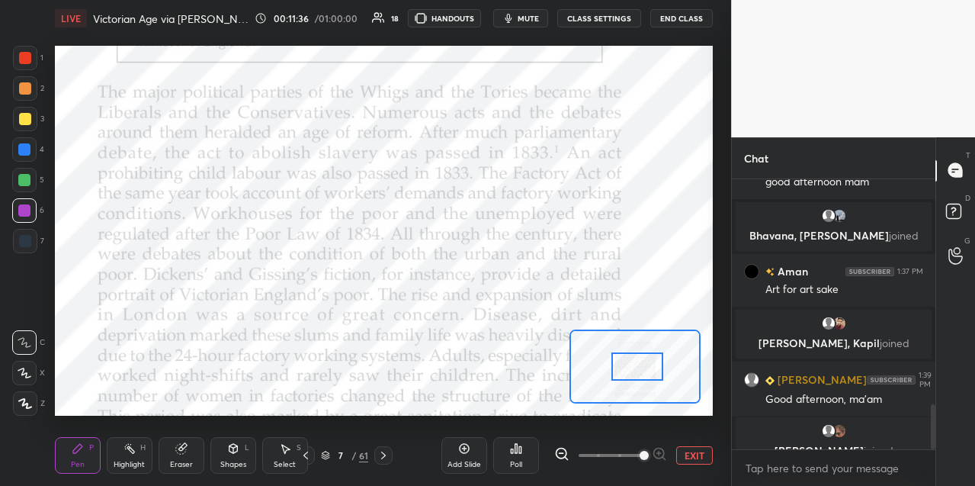
click at [633, 364] on div at bounding box center [636, 366] width 51 height 28
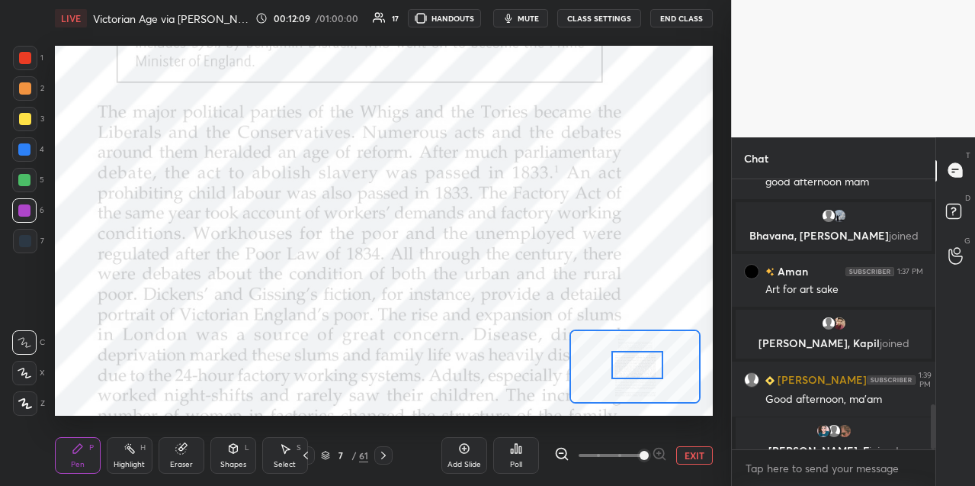
click at [30, 149] on div at bounding box center [24, 149] width 24 height 24
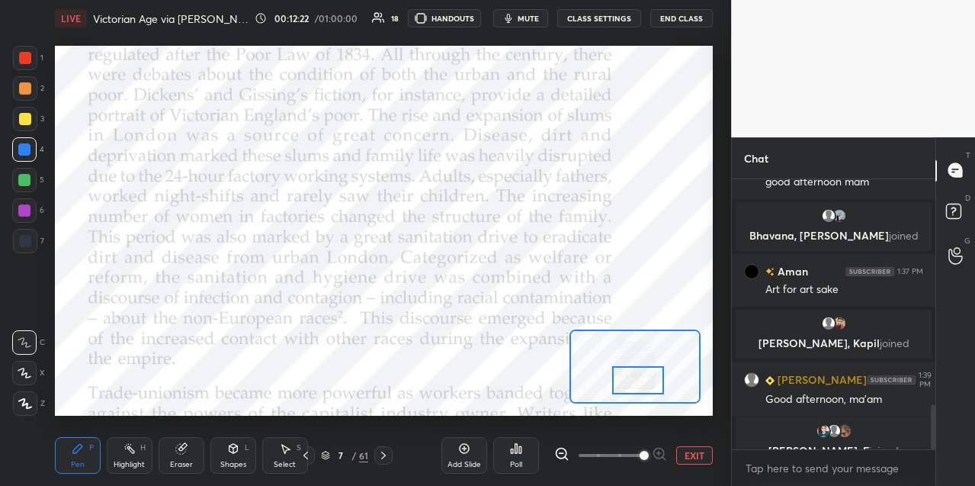
drag, startPoint x: 639, startPoint y: 371, endPoint x: 640, endPoint y: 385, distance: 14.5
click at [640, 386] on div at bounding box center [637, 380] width 51 height 28
click at [34, 61] on div at bounding box center [25, 58] width 24 height 24
drag, startPoint x: 27, startPoint y: 212, endPoint x: 42, endPoint y: 213, distance: 14.6
click at [28, 212] on div at bounding box center [24, 210] width 12 height 12
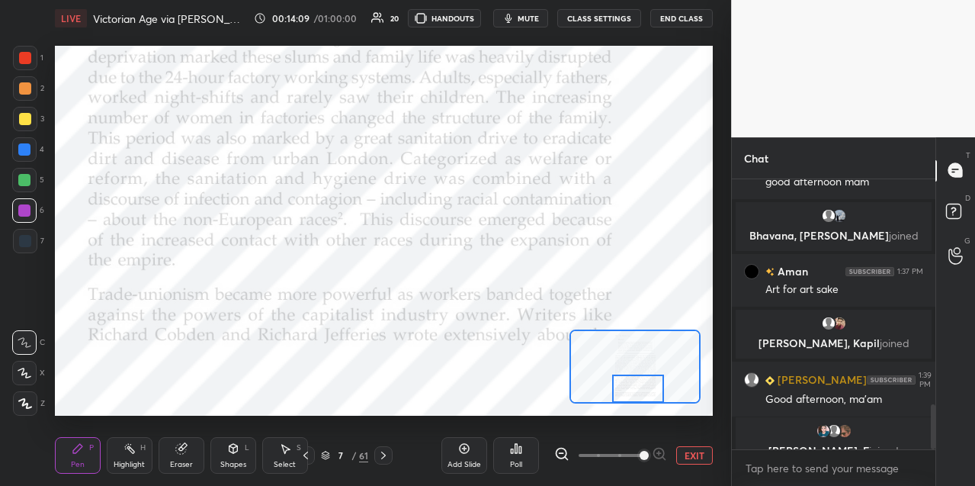
drag, startPoint x: 646, startPoint y: 387, endPoint x: 648, endPoint y: 395, distance: 8.7
click at [646, 397] on div at bounding box center [637, 388] width 51 height 28
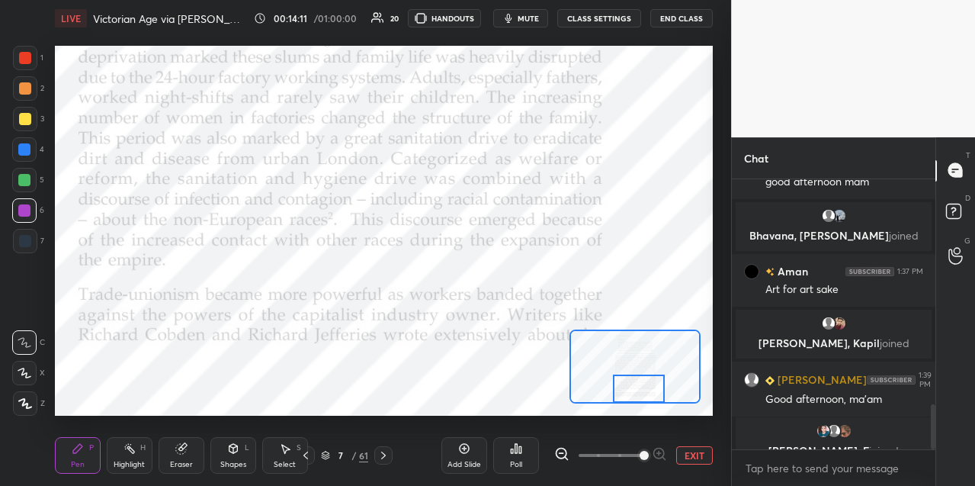
drag, startPoint x: 27, startPoint y: 181, endPoint x: 51, endPoint y: 193, distance: 26.6
click at [28, 181] on div at bounding box center [24, 180] width 12 height 12
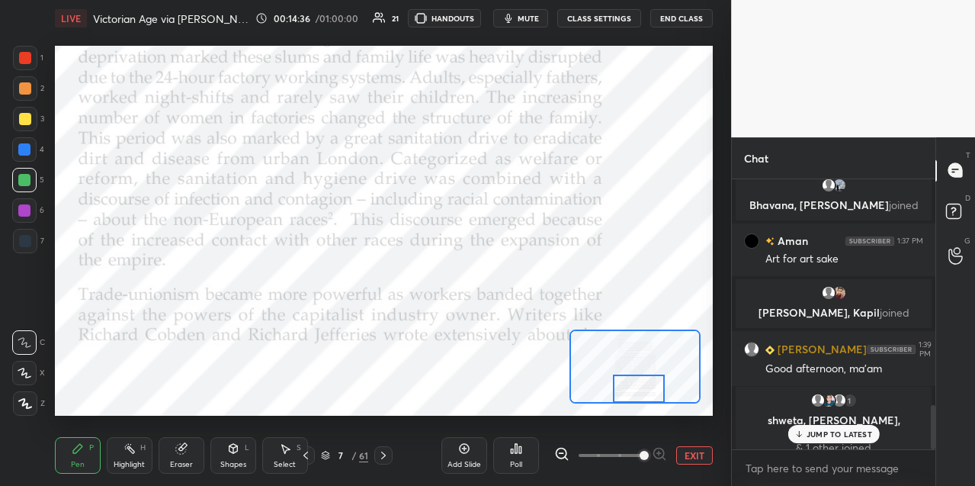
click at [386, 457] on icon at bounding box center [383, 455] width 12 height 12
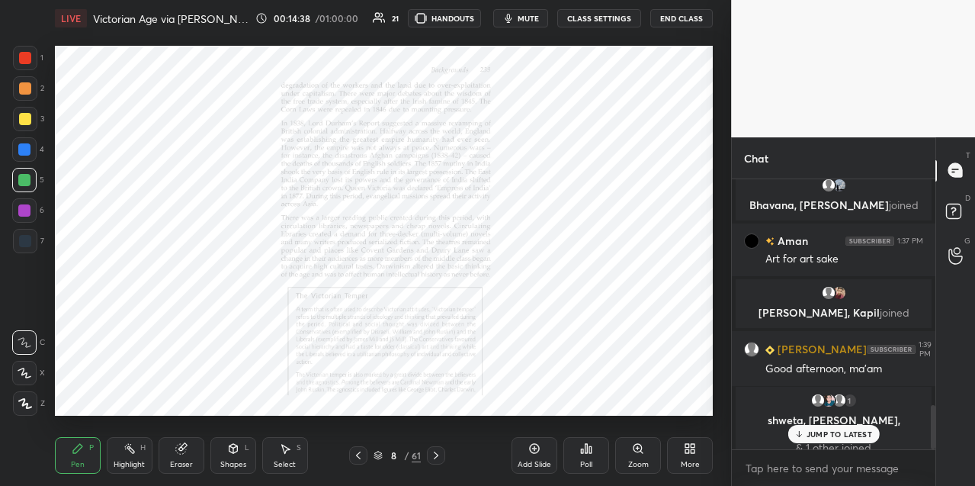
click at [634, 454] on icon at bounding box center [638, 448] width 12 height 12
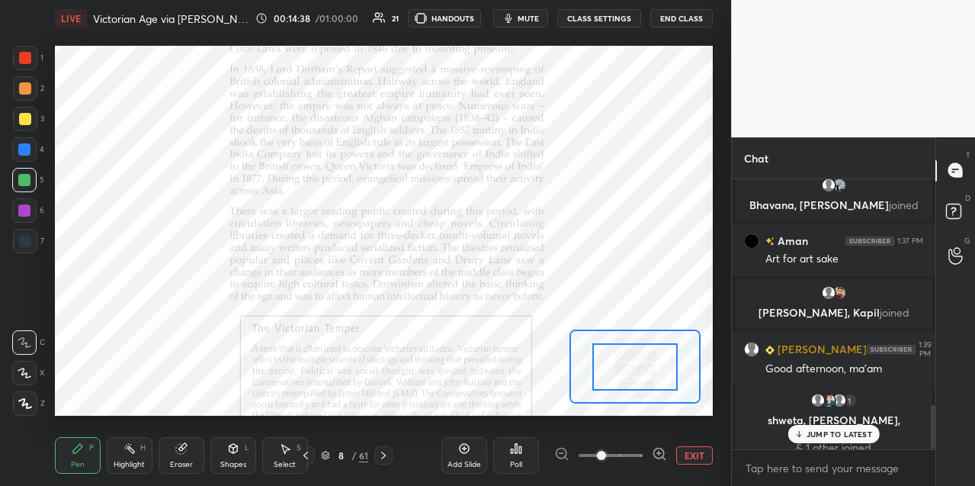
click at [638, 451] on span at bounding box center [611, 455] width 64 height 23
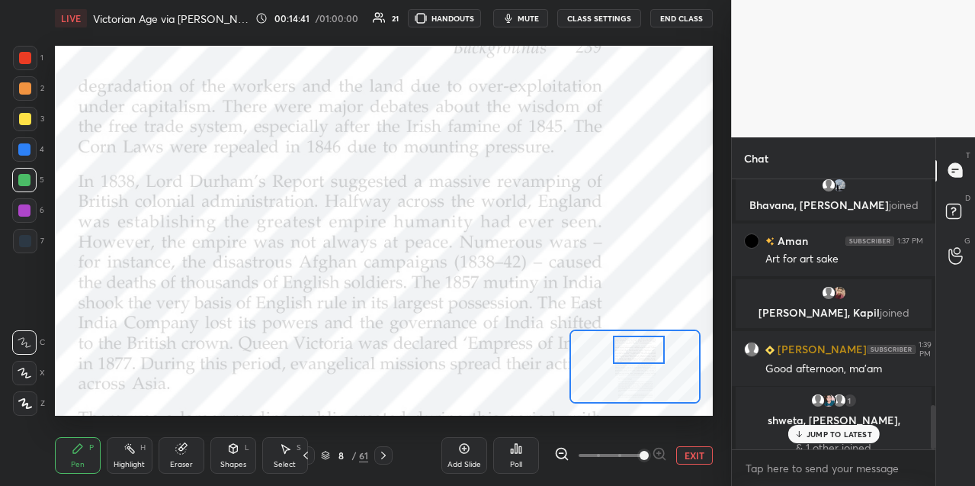
drag, startPoint x: 633, startPoint y: 364, endPoint x: 635, endPoint y: 354, distance: 10.2
click at [635, 354] on div at bounding box center [638, 349] width 51 height 28
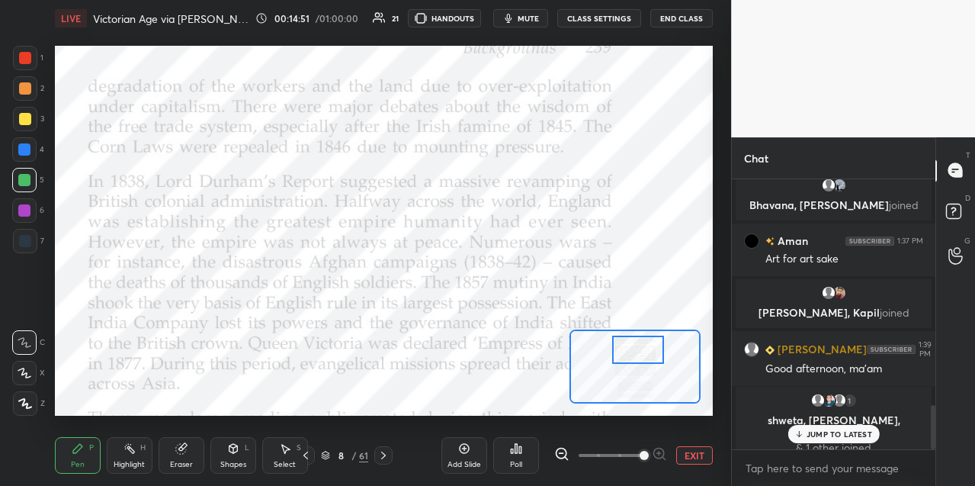
drag, startPoint x: 25, startPoint y: 148, endPoint x: 46, endPoint y: 147, distance: 20.6
click at [25, 147] on div at bounding box center [24, 149] width 12 height 12
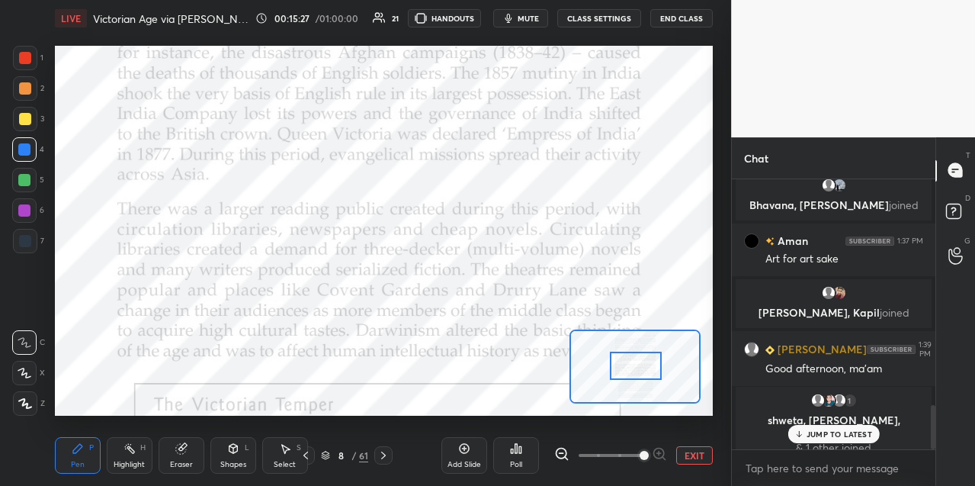
drag, startPoint x: 636, startPoint y: 355, endPoint x: 634, endPoint y: 371, distance: 15.3
click at [634, 370] on div at bounding box center [635, 365] width 51 height 28
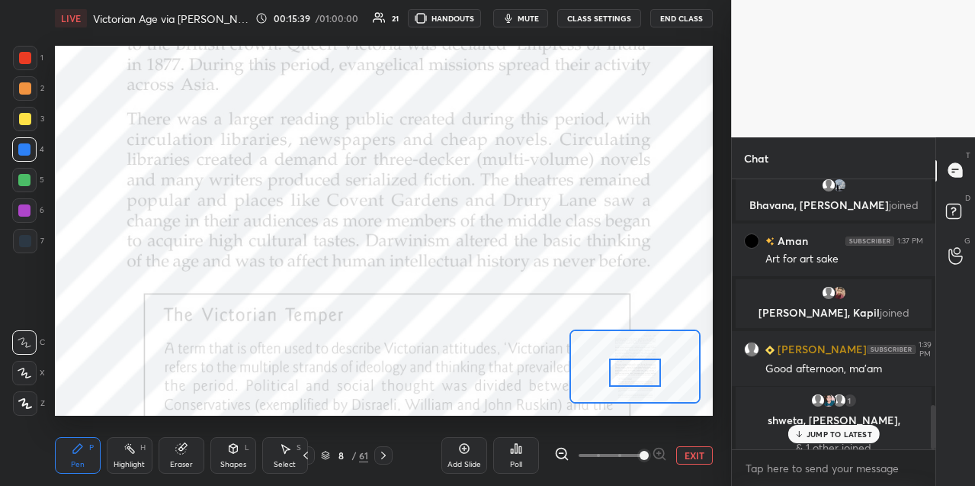
click at [630, 371] on div at bounding box center [634, 372] width 51 height 28
click at [22, 185] on div at bounding box center [24, 180] width 24 height 24
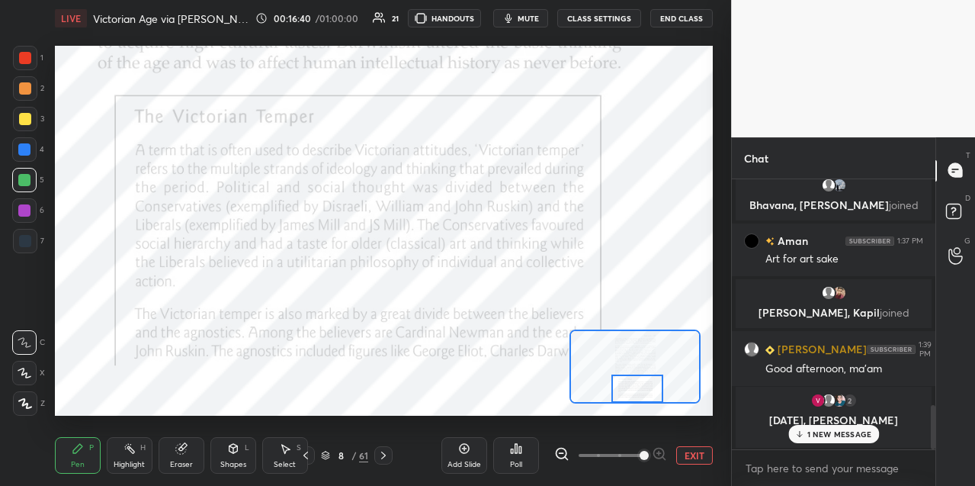
drag, startPoint x: 636, startPoint y: 375, endPoint x: 640, endPoint y: 390, distance: 15.2
click at [637, 393] on div at bounding box center [636, 388] width 51 height 28
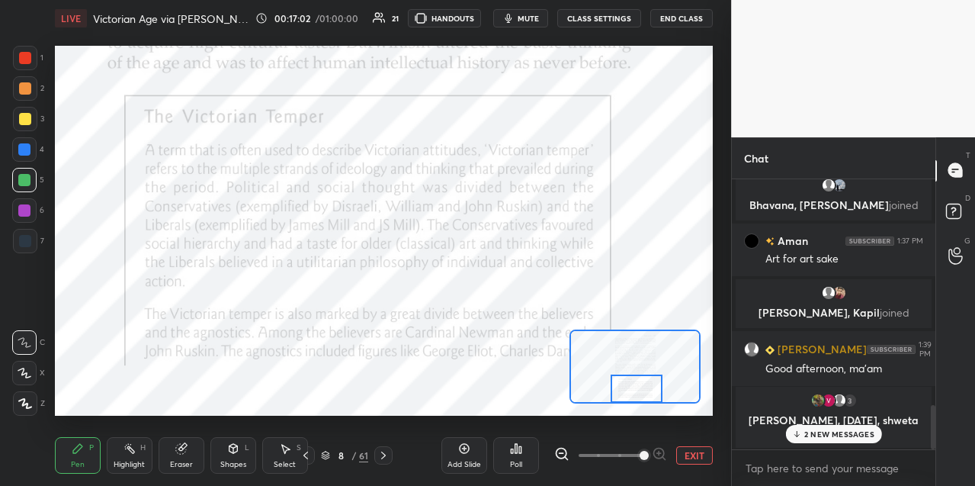
click at [30, 156] on div at bounding box center [24, 149] width 24 height 24
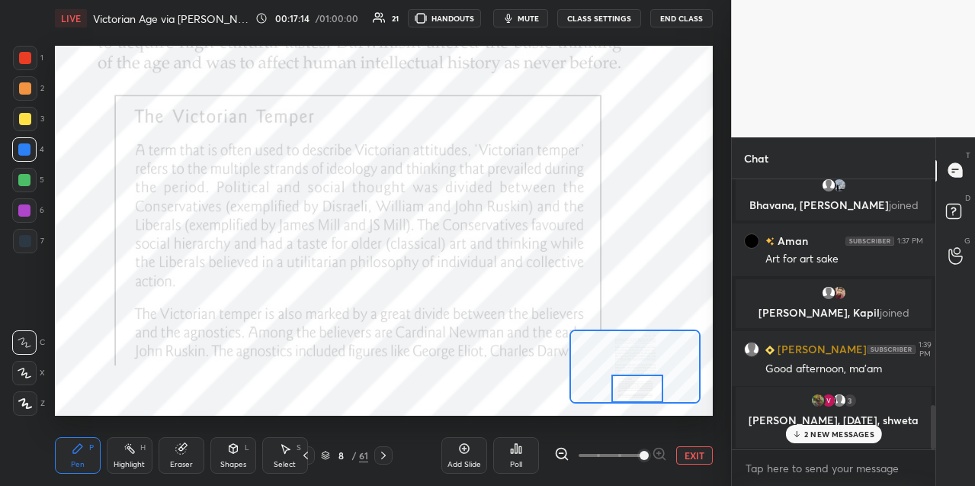
click at [635, 390] on div at bounding box center [636, 388] width 51 height 28
drag, startPoint x: 634, startPoint y: 387, endPoint x: 625, endPoint y: 401, distance: 16.5
click at [634, 397] on div at bounding box center [636, 388] width 51 height 28
click at [386, 454] on icon at bounding box center [383, 455] width 12 height 12
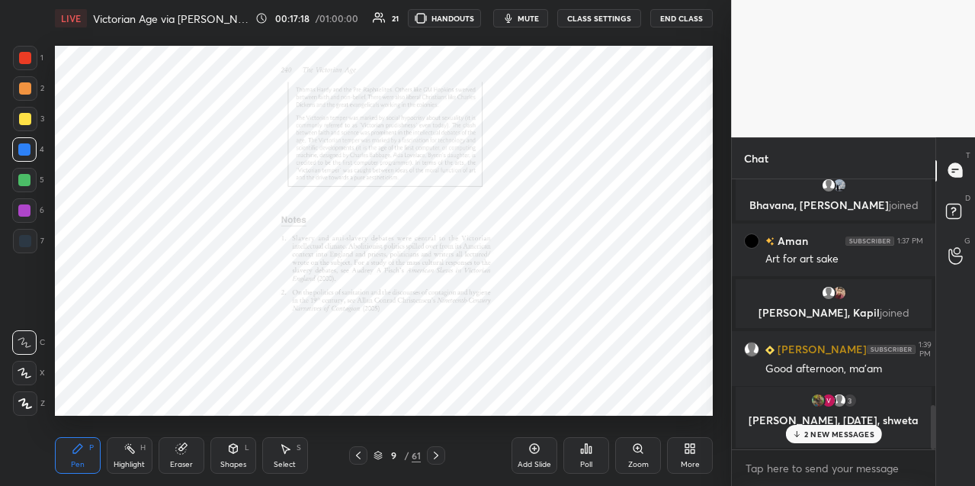
click at [637, 448] on icon at bounding box center [638, 448] width 12 height 12
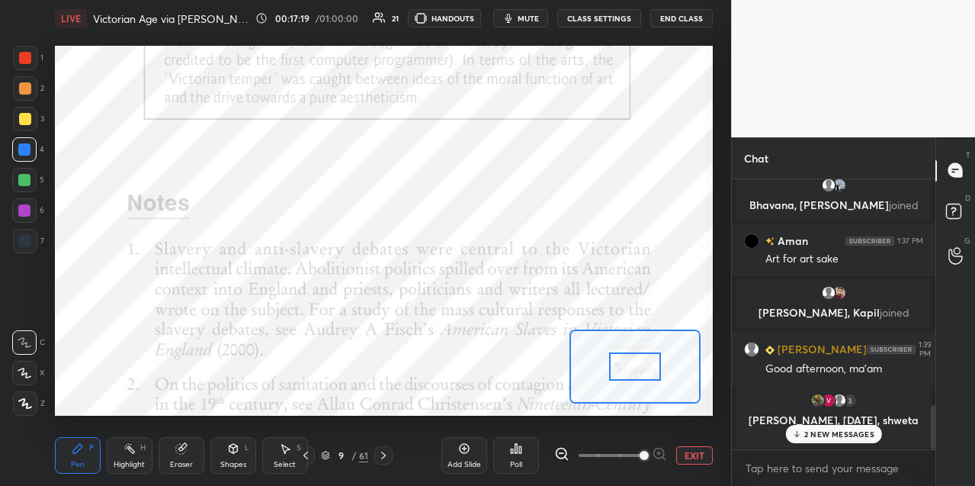
click at [641, 447] on span at bounding box center [611, 455] width 64 height 23
click at [641, 451] on span at bounding box center [644, 455] width 9 height 9
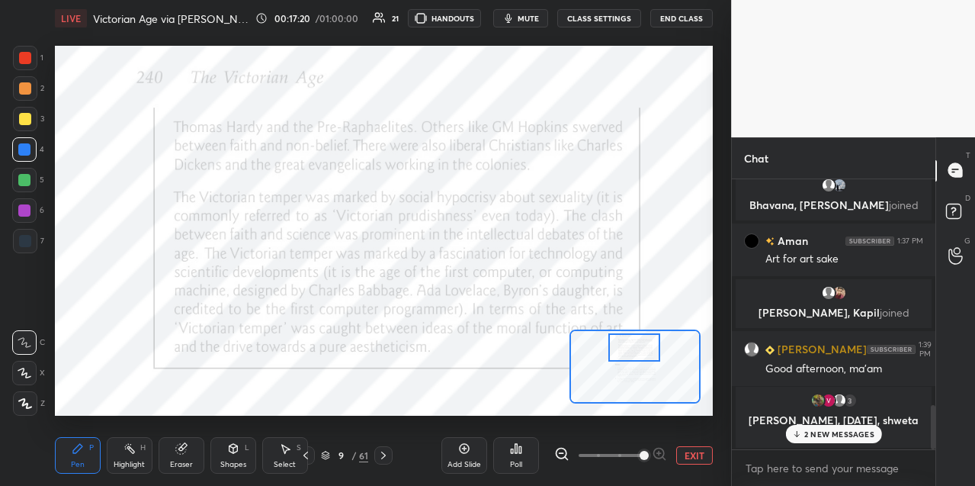
drag, startPoint x: 629, startPoint y: 365, endPoint x: 630, endPoint y: 345, distance: 20.6
click at [628, 345] on div at bounding box center [633, 347] width 51 height 28
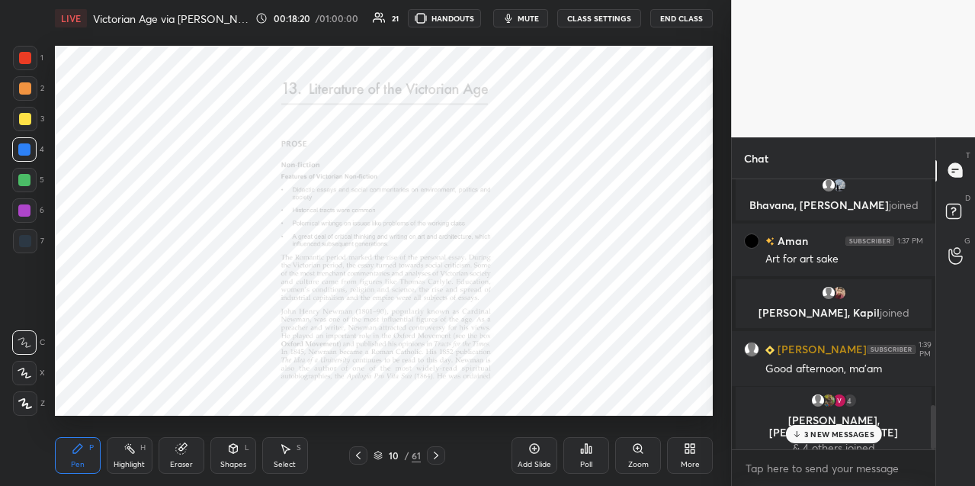
click at [640, 455] on div "Zoom" at bounding box center [638, 455] width 46 height 37
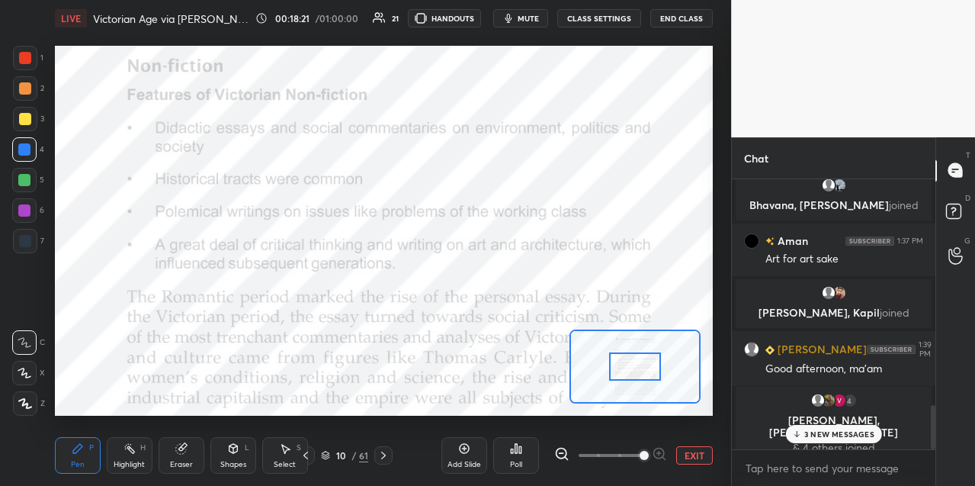
click at [642, 455] on span at bounding box center [611, 455] width 64 height 23
click at [32, 208] on div at bounding box center [24, 210] width 24 height 24
click at [30, 63] on div at bounding box center [25, 58] width 24 height 24
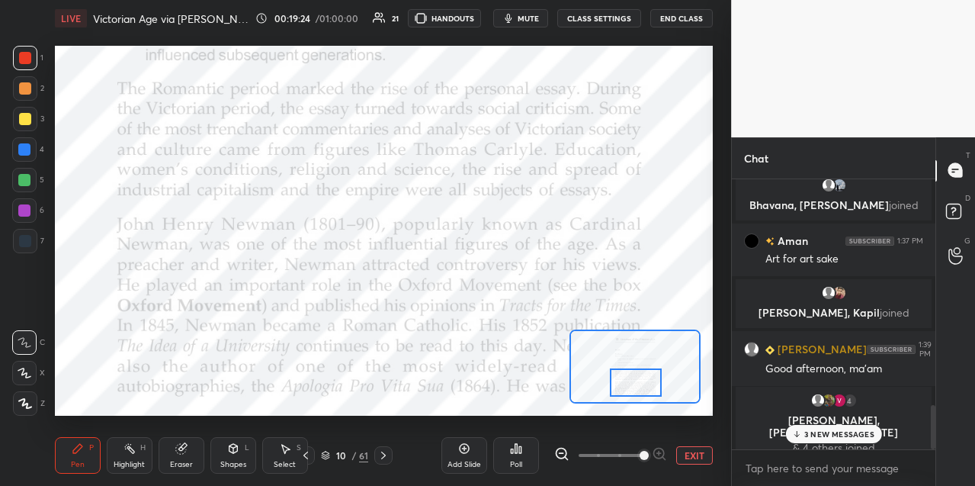
drag, startPoint x: 632, startPoint y: 372, endPoint x: 632, endPoint y: 387, distance: 14.5
click at [632, 387] on div at bounding box center [635, 382] width 51 height 28
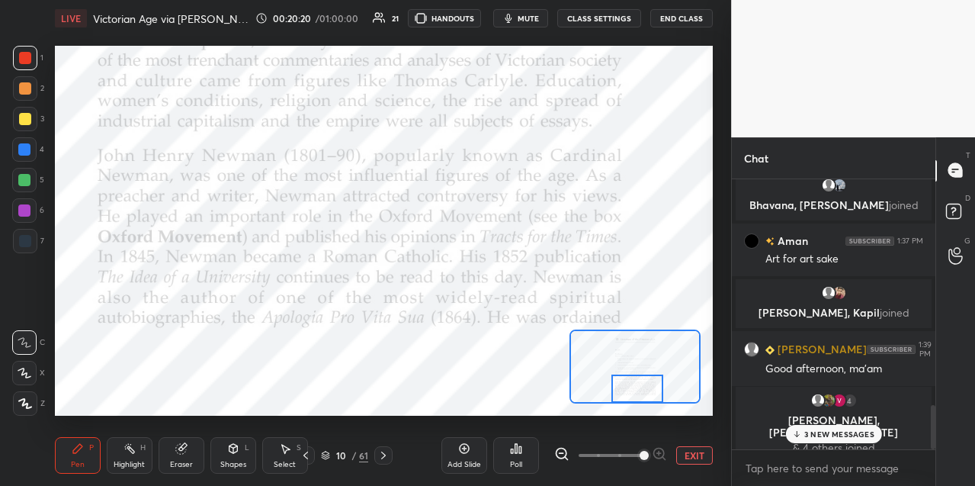
drag, startPoint x: 632, startPoint y: 378, endPoint x: 633, endPoint y: 387, distance: 8.4
click at [634, 388] on div at bounding box center [636, 388] width 51 height 28
click at [385, 457] on icon at bounding box center [383, 455] width 12 height 12
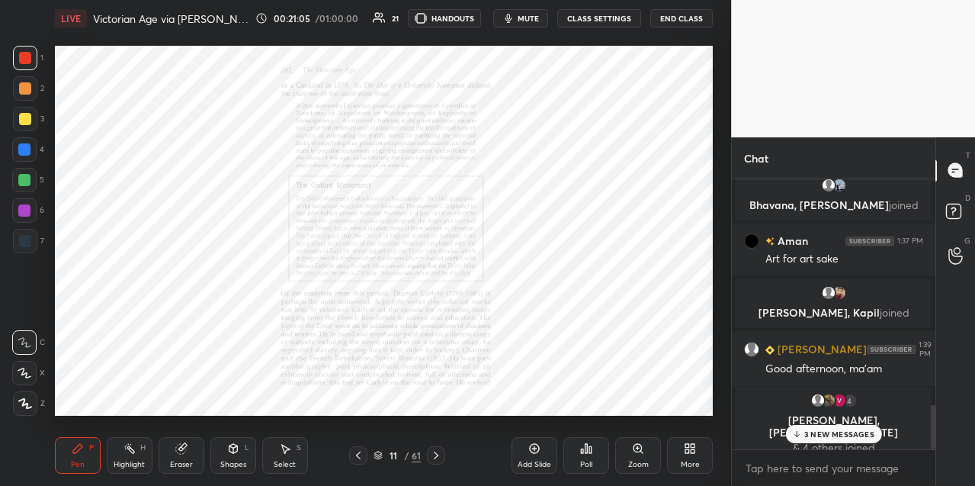
click at [630, 454] on div "Zoom" at bounding box center [638, 455] width 46 height 37
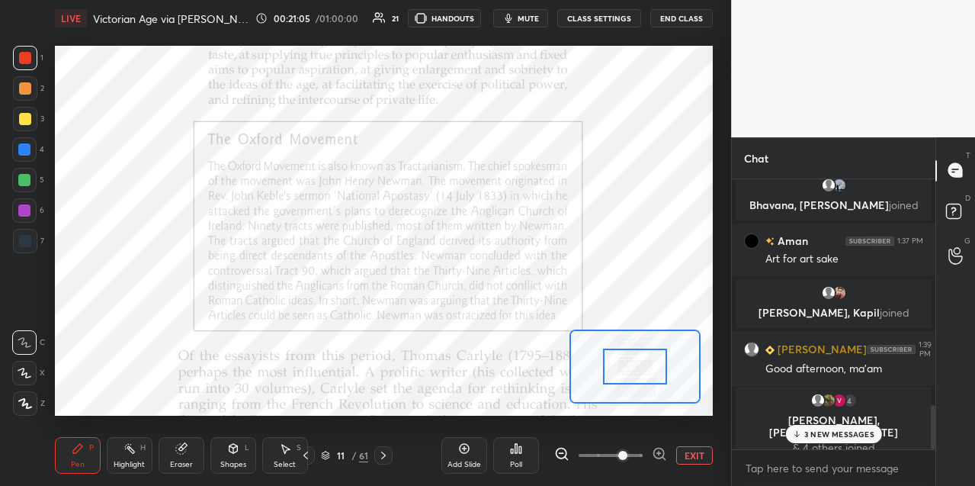
click at [627, 454] on span at bounding box center [622, 455] width 9 height 9
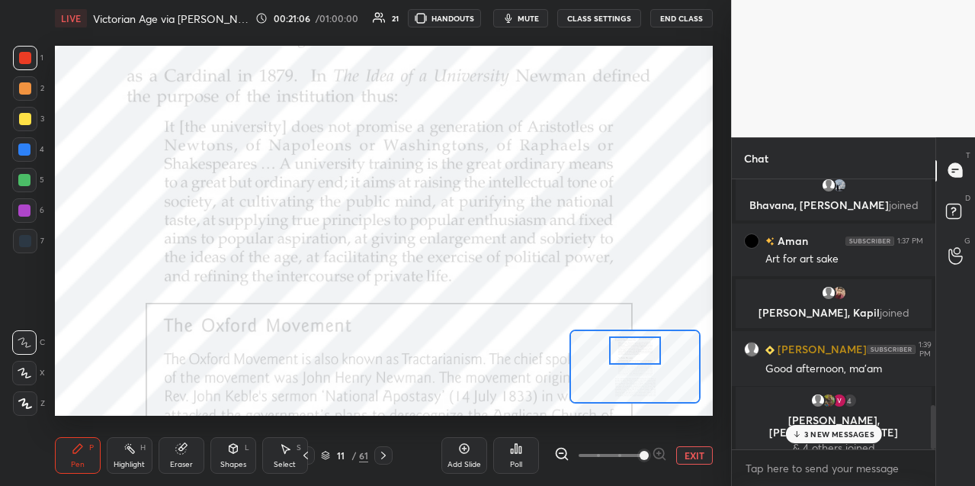
drag, startPoint x: 630, startPoint y: 362, endPoint x: 631, endPoint y: 354, distance: 8.4
click at [631, 354] on div at bounding box center [634, 350] width 51 height 28
click at [25, 91] on div at bounding box center [25, 88] width 12 height 12
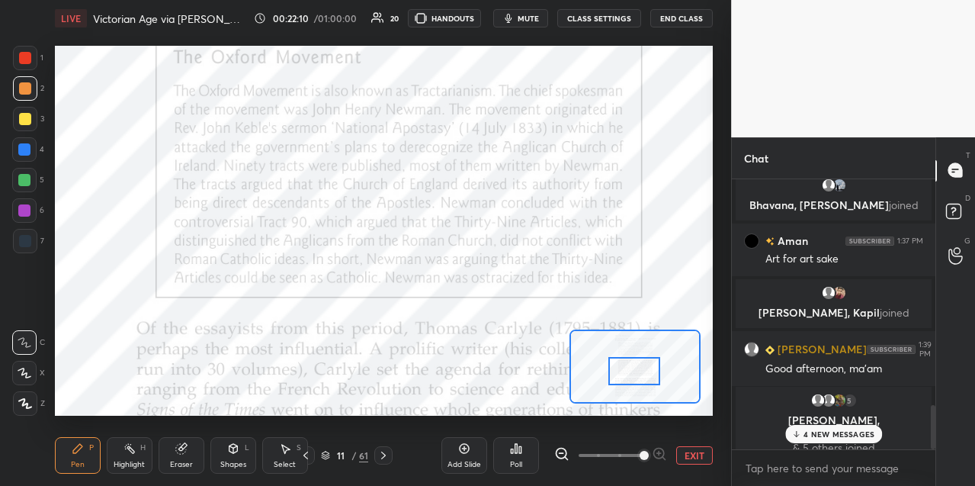
drag, startPoint x: 634, startPoint y: 349, endPoint x: 637, endPoint y: 365, distance: 16.2
click at [634, 367] on div at bounding box center [633, 371] width 51 height 28
drag, startPoint x: 24, startPoint y: 152, endPoint x: 48, endPoint y: 146, distance: 25.3
click at [25, 152] on div at bounding box center [24, 149] width 12 height 12
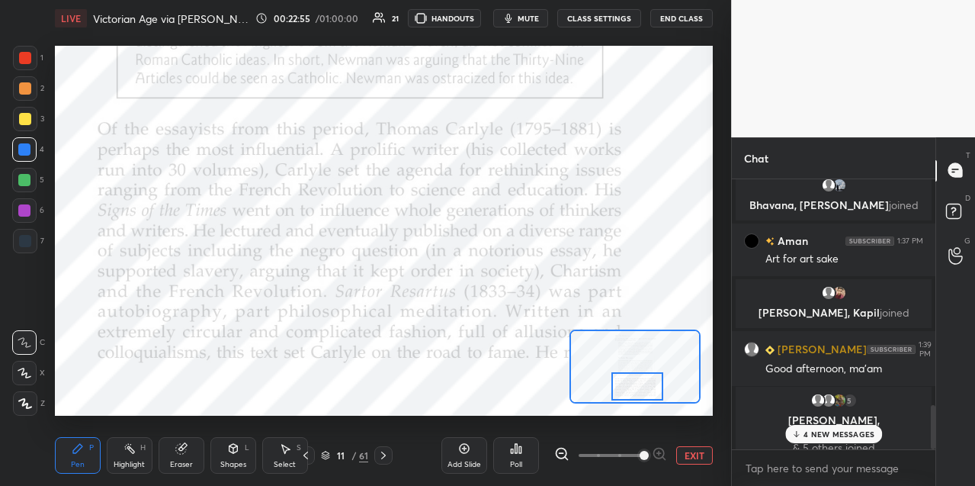
drag, startPoint x: 630, startPoint y: 373, endPoint x: 631, endPoint y: 387, distance: 13.8
click at [630, 388] on div at bounding box center [636, 386] width 51 height 28
click at [22, 178] on div at bounding box center [24, 180] width 12 height 12
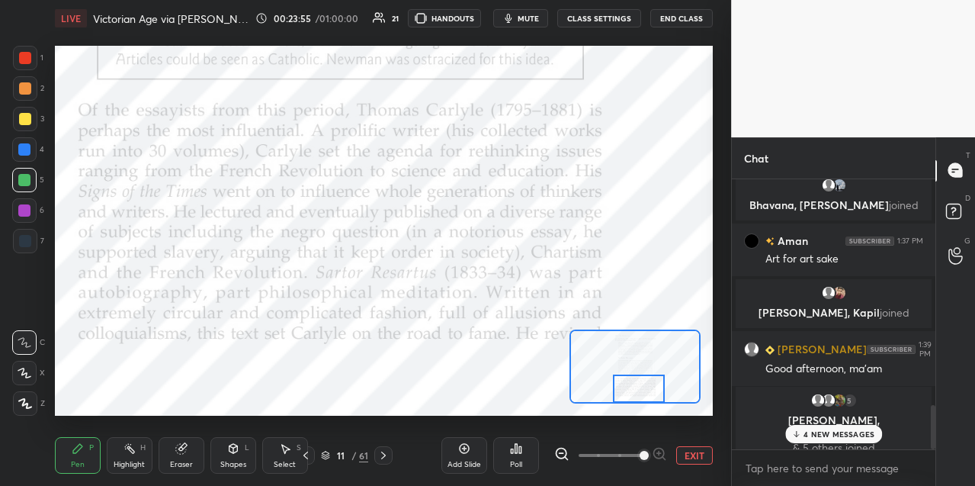
click at [634, 399] on div at bounding box center [638, 388] width 51 height 28
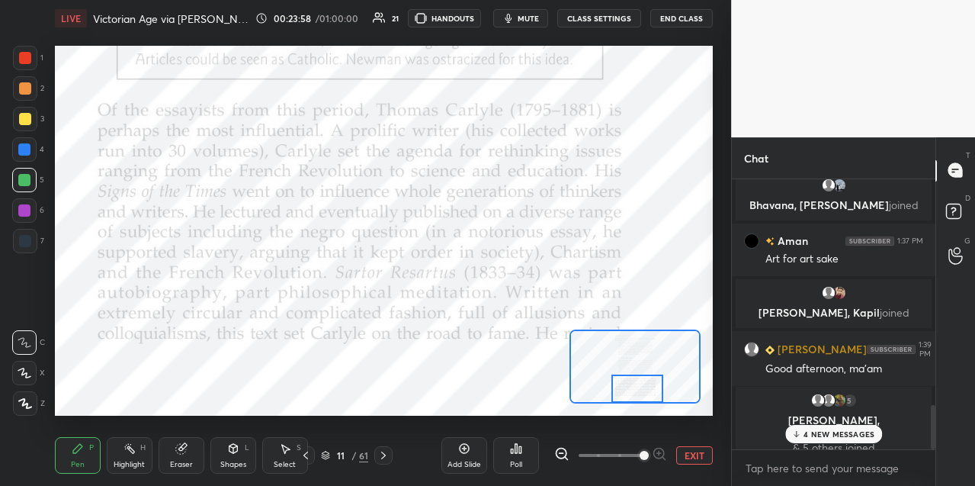
click at [383, 457] on icon at bounding box center [383, 455] width 12 height 12
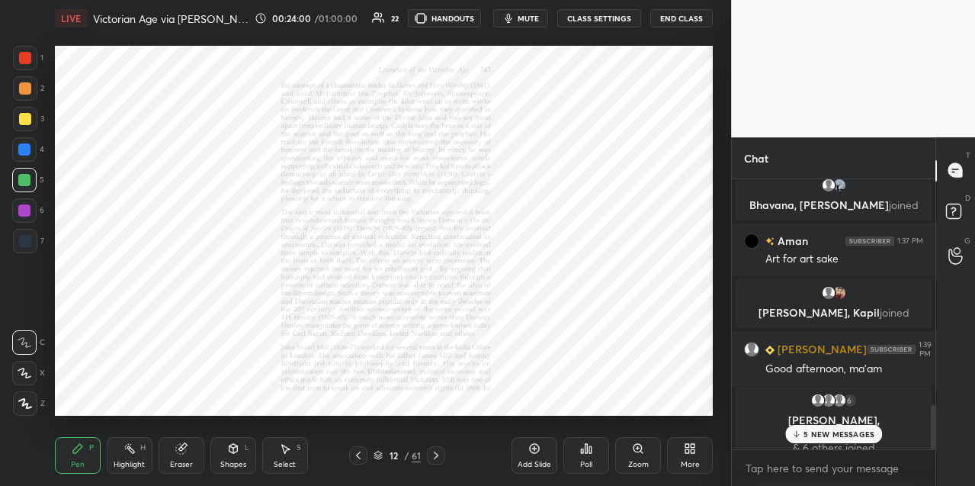
click at [646, 451] on div "Zoom" at bounding box center [638, 455] width 46 height 37
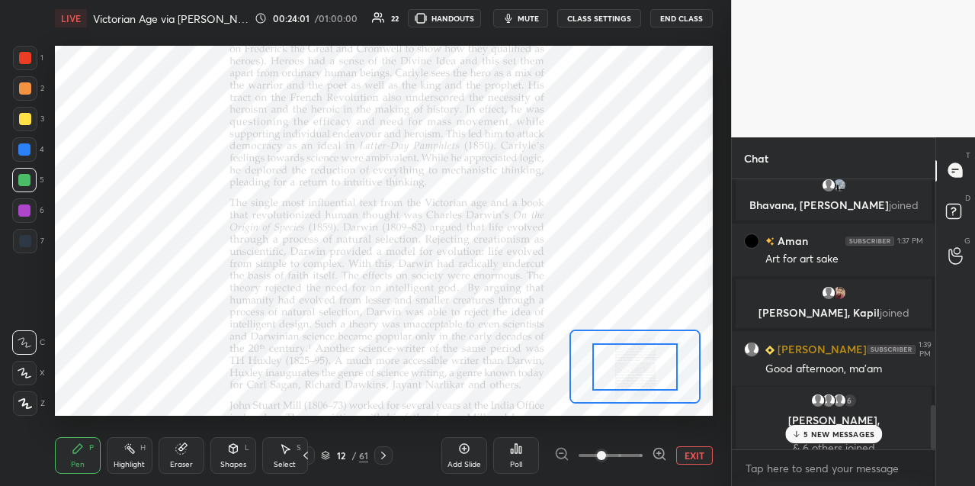
click at [646, 451] on div at bounding box center [610, 455] width 113 height 18
drag, startPoint x: 646, startPoint y: 451, endPoint x: 647, endPoint y: 437, distance: 14.5
click at [645, 451] on div at bounding box center [610, 455] width 113 height 18
click at [658, 451] on icon at bounding box center [659, 453] width 15 height 15
drag, startPoint x: 659, startPoint y: 452, endPoint x: 660, endPoint y: 442, distance: 10.0
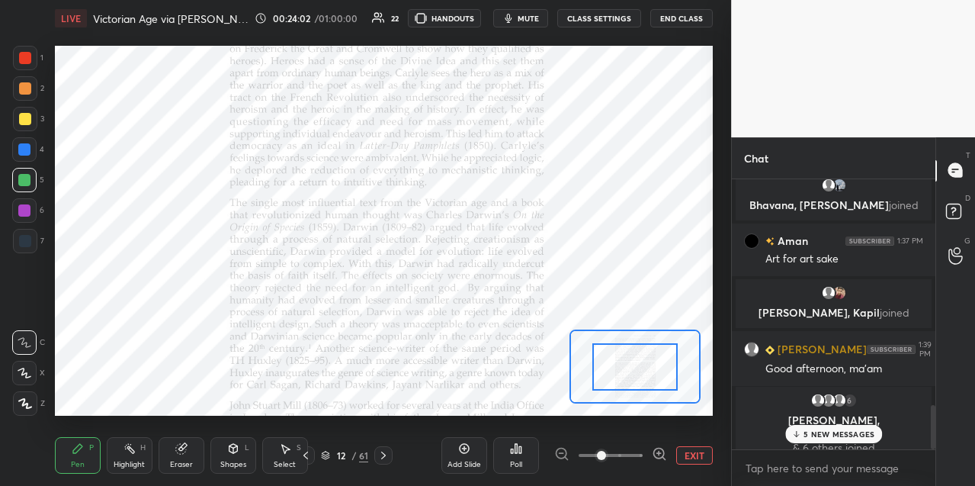
click at [659, 450] on icon at bounding box center [659, 453] width 15 height 15
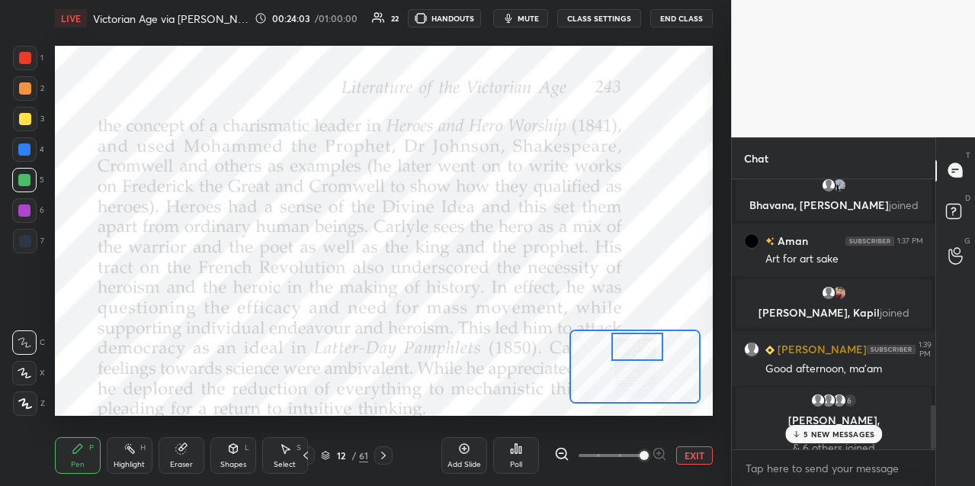
drag, startPoint x: 639, startPoint y: 371, endPoint x: 644, endPoint y: 345, distance: 27.2
click at [641, 351] on div at bounding box center [636, 346] width 51 height 28
drag, startPoint x: 27, startPoint y: 152, endPoint x: 46, endPoint y: 153, distance: 19.1
click at [30, 152] on div at bounding box center [24, 149] width 12 height 12
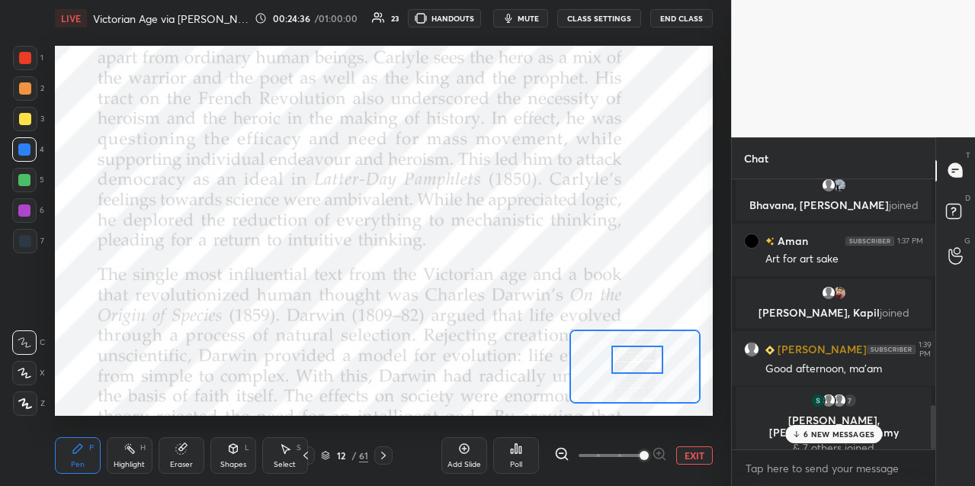
drag, startPoint x: 633, startPoint y: 345, endPoint x: 634, endPoint y: 358, distance: 12.2
click at [634, 358] on div at bounding box center [636, 359] width 51 height 28
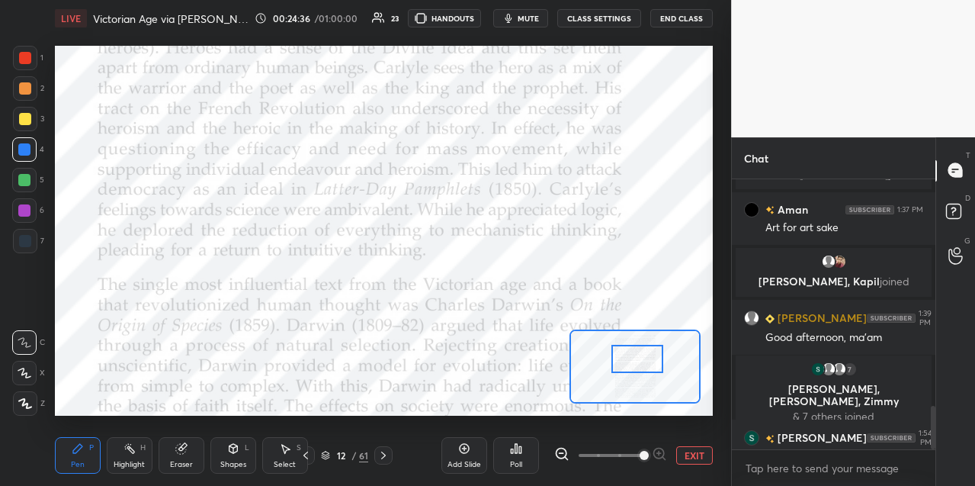
scroll to position [1403, 0]
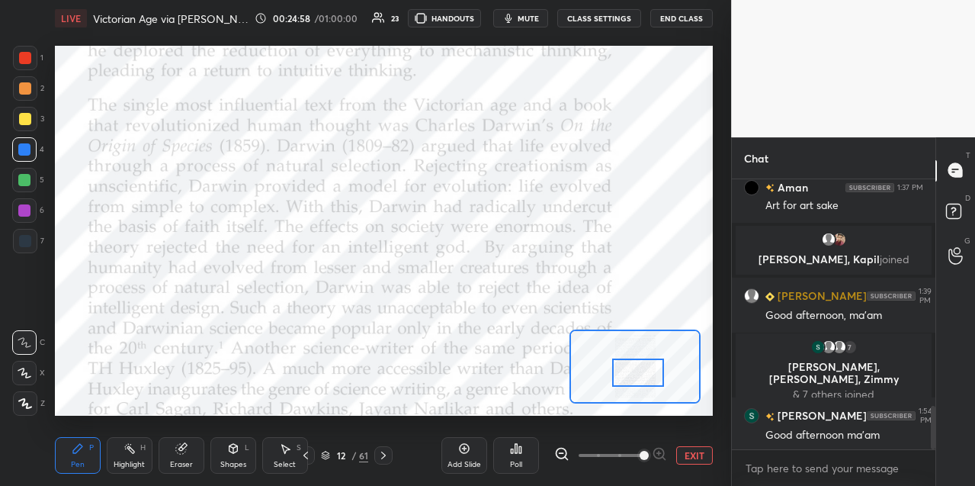
drag, startPoint x: 628, startPoint y: 361, endPoint x: 631, endPoint y: 372, distance: 11.8
click at [629, 374] on div at bounding box center [637, 372] width 51 height 28
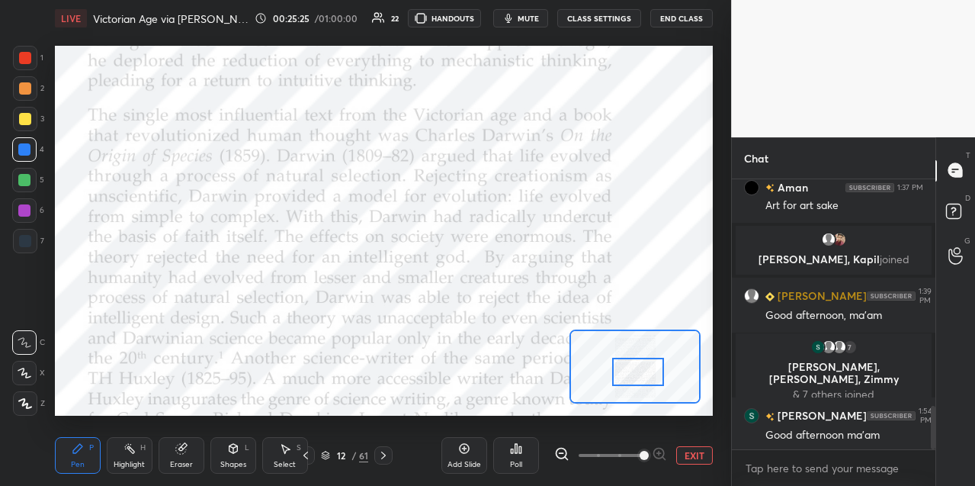
scroll to position [1439, 0]
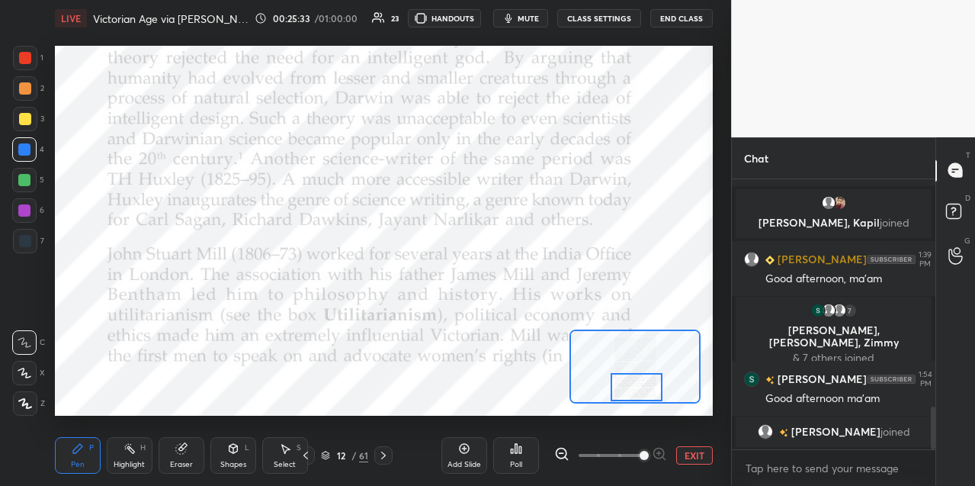
drag, startPoint x: 635, startPoint y: 379, endPoint x: 635, endPoint y: 388, distance: 9.1
click at [634, 393] on div at bounding box center [636, 387] width 51 height 28
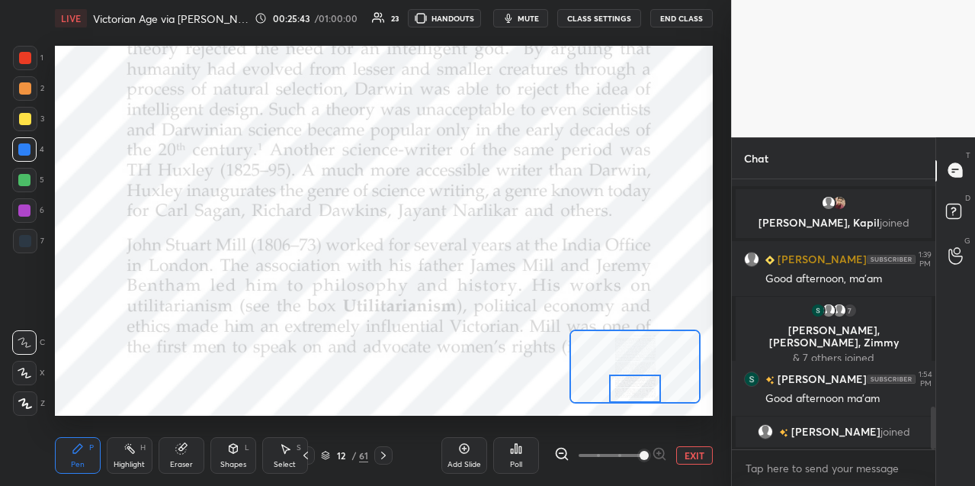
click at [631, 391] on div at bounding box center [634, 388] width 51 height 28
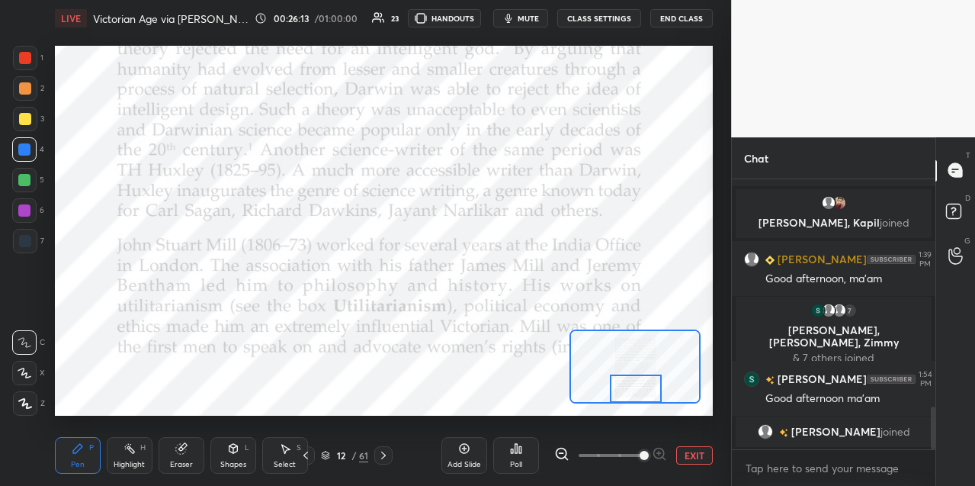
drag, startPoint x: 383, startPoint y: 460, endPoint x: 391, endPoint y: 452, distance: 11.3
click at [384, 460] on icon at bounding box center [383, 455] width 12 height 12
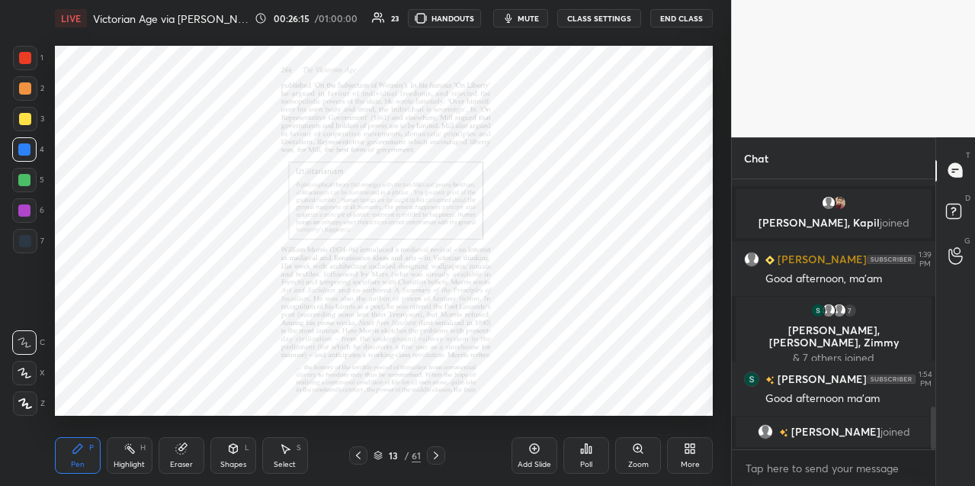
click at [642, 449] on icon at bounding box center [638, 448] width 12 height 12
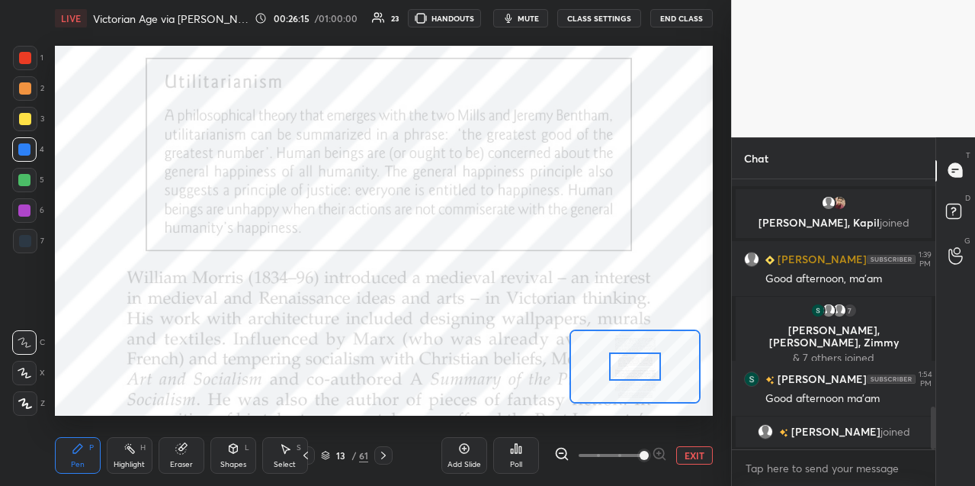
click at [642, 451] on span at bounding box center [644, 455] width 9 height 9
drag, startPoint x: 21, startPoint y: 177, endPoint x: 37, endPoint y: 182, distance: 16.9
click at [24, 178] on div at bounding box center [24, 180] width 12 height 12
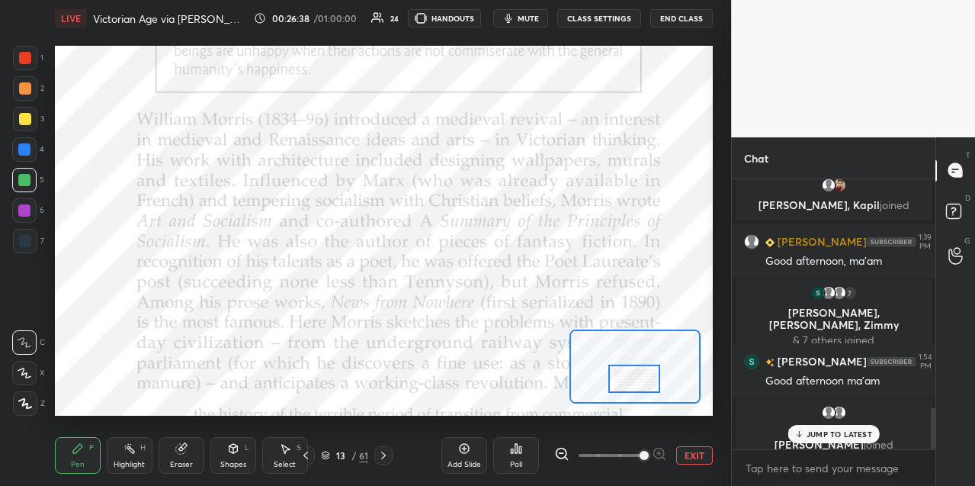
click at [632, 378] on div at bounding box center [633, 378] width 51 height 28
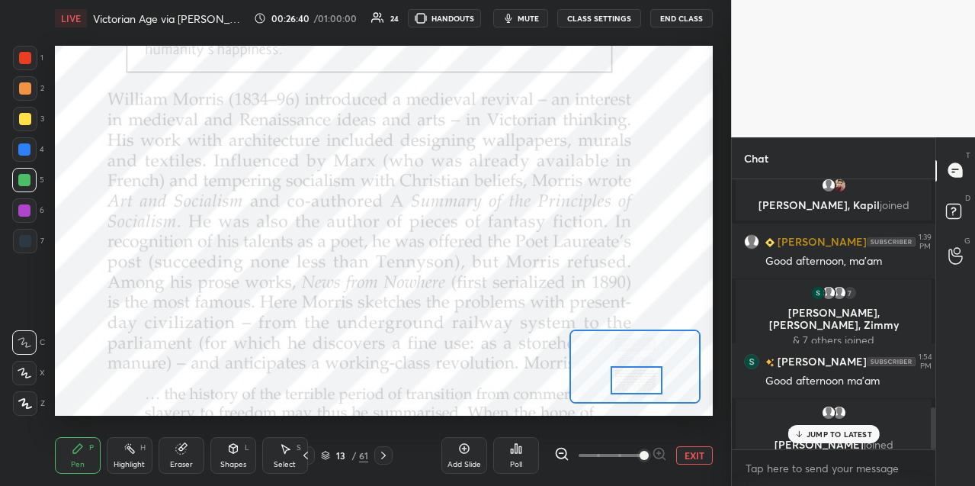
click at [638, 378] on div at bounding box center [636, 380] width 51 height 28
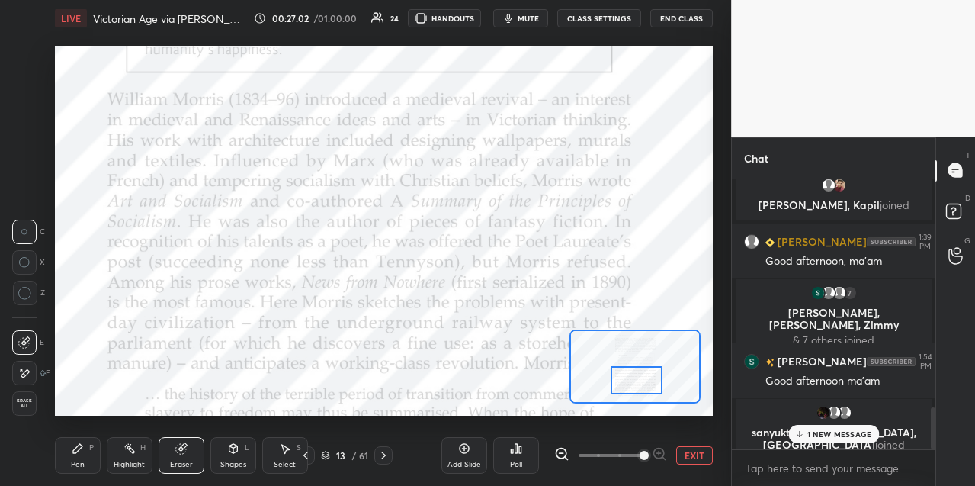
drag, startPoint x: 78, startPoint y: 448, endPoint x: 100, endPoint y: 426, distance: 30.7
click at [85, 442] on div "Pen P" at bounding box center [78, 455] width 46 height 37
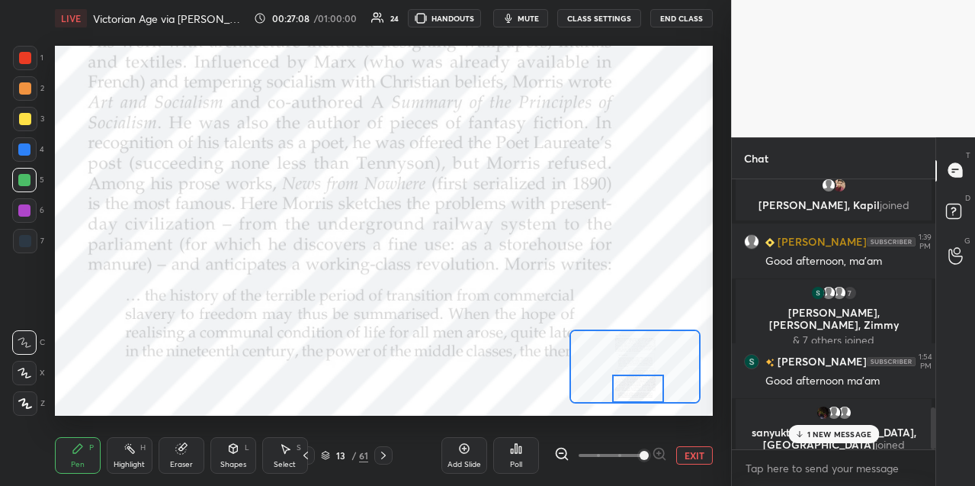
click at [627, 392] on div at bounding box center [637, 388] width 51 height 28
click at [384, 455] on icon at bounding box center [383, 455] width 12 height 12
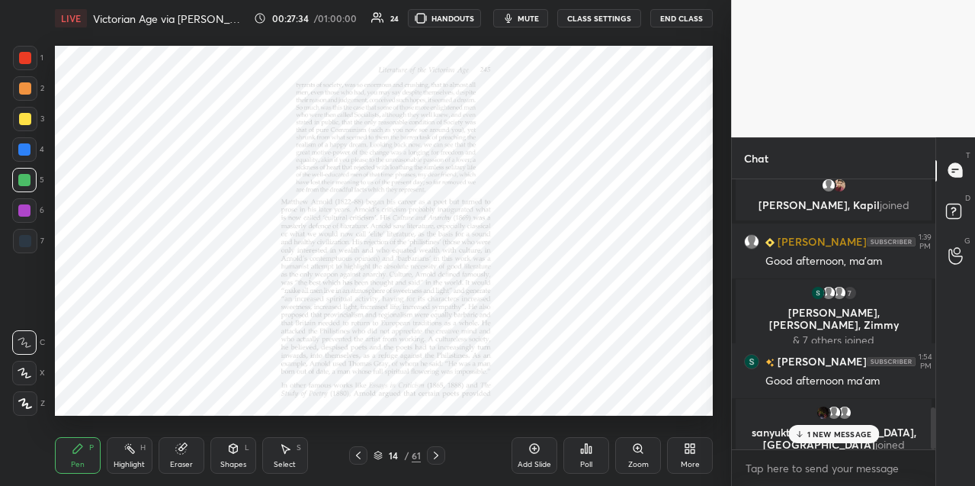
click at [639, 457] on div "Zoom" at bounding box center [638, 455] width 46 height 37
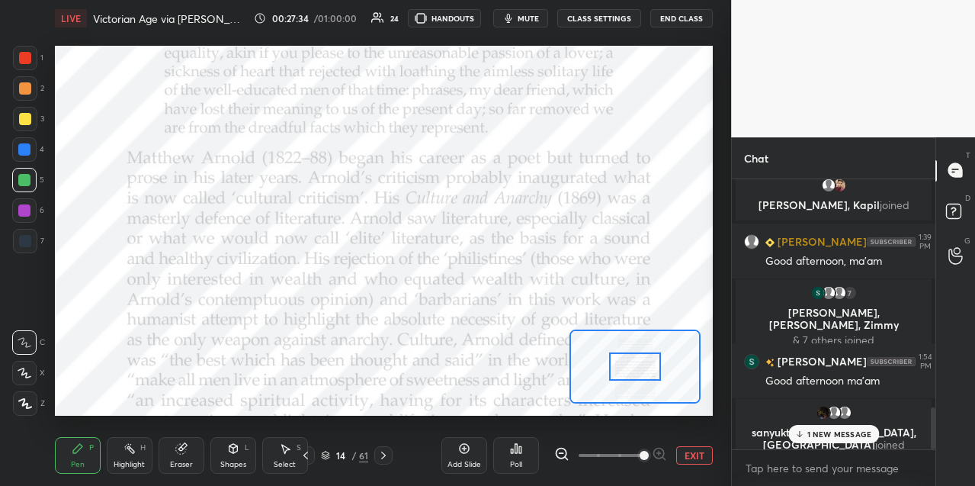
click at [640, 454] on span at bounding box center [644, 455] width 9 height 9
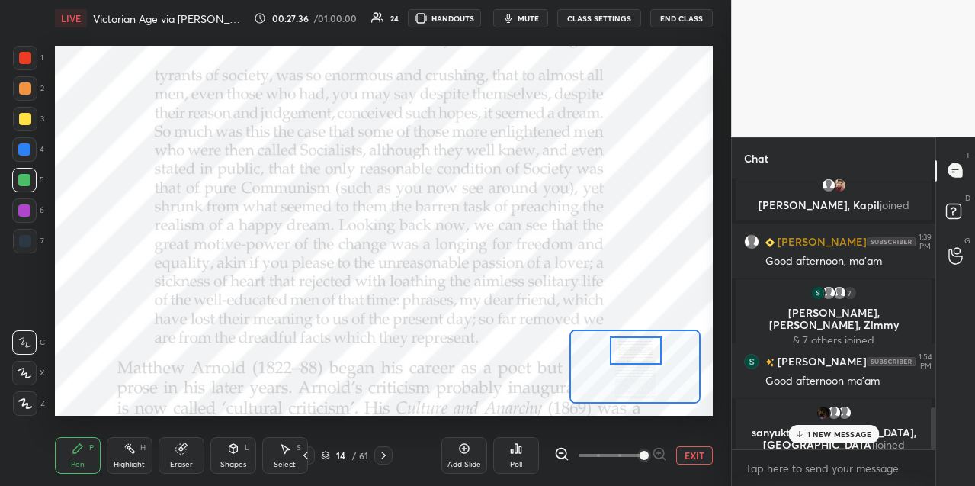
drag, startPoint x: 636, startPoint y: 366, endPoint x: 640, endPoint y: 350, distance: 16.5
click at [637, 352] on div at bounding box center [635, 350] width 51 height 28
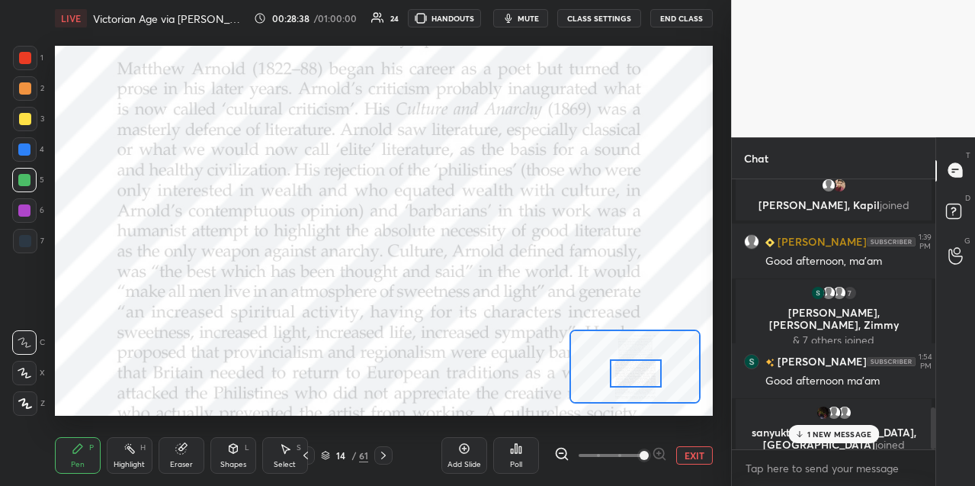
drag, startPoint x: 627, startPoint y: 354, endPoint x: 626, endPoint y: 374, distance: 19.8
click at [627, 376] on div at bounding box center [635, 373] width 51 height 28
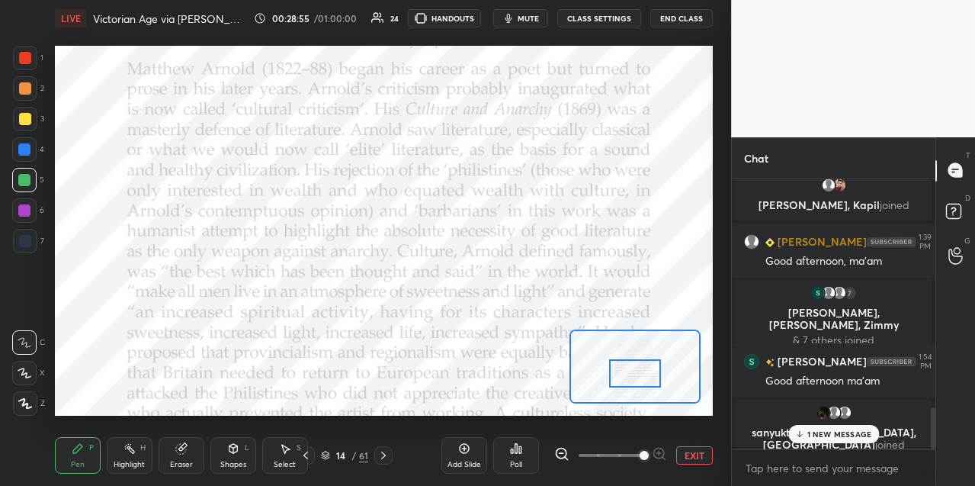
click at [27, 153] on div at bounding box center [24, 149] width 12 height 12
click at [28, 213] on div at bounding box center [24, 210] width 12 height 12
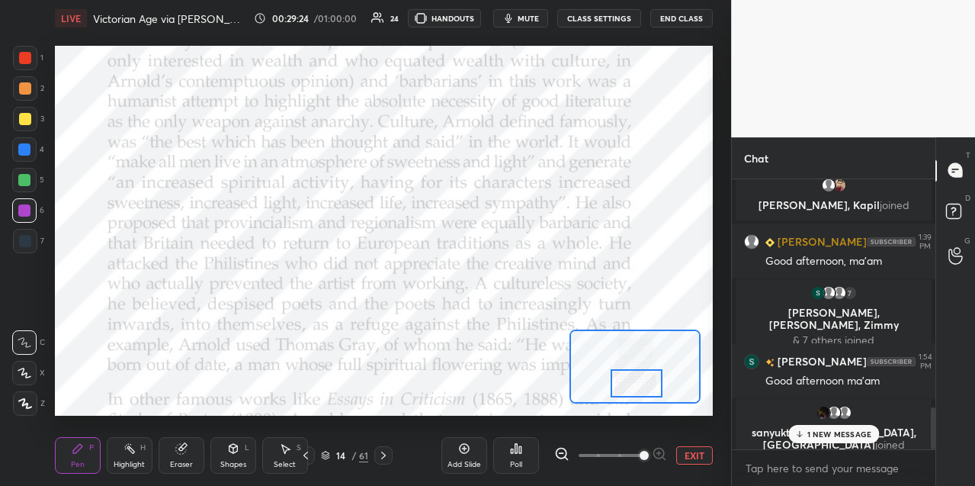
drag, startPoint x: 632, startPoint y: 380, endPoint x: 634, endPoint y: 387, distance: 7.8
click at [634, 389] on div at bounding box center [636, 383] width 51 height 28
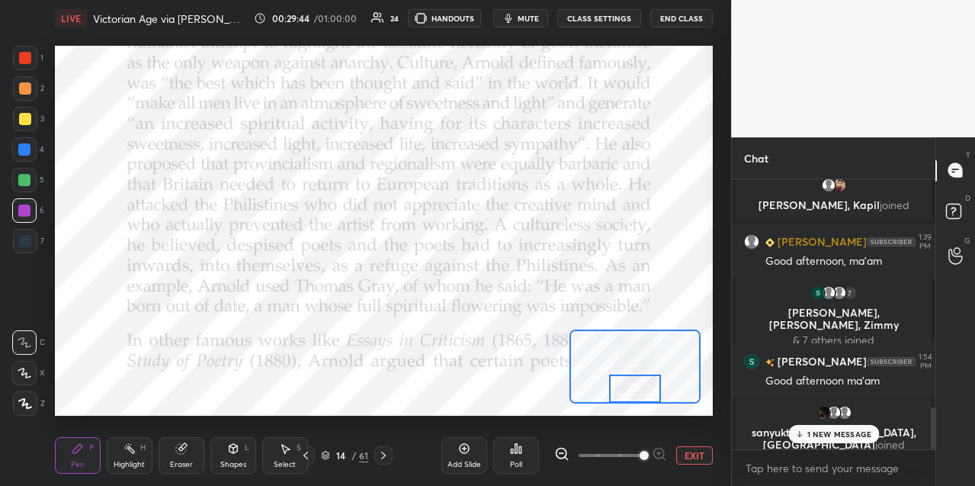
drag, startPoint x: 629, startPoint y: 385, endPoint x: 626, endPoint y: 393, distance: 8.9
click at [627, 393] on div at bounding box center [634, 388] width 51 height 28
click at [24, 154] on div at bounding box center [24, 149] width 12 height 12
click at [21, 119] on div at bounding box center [25, 119] width 12 height 12
click at [27, 96] on div at bounding box center [25, 88] width 24 height 24
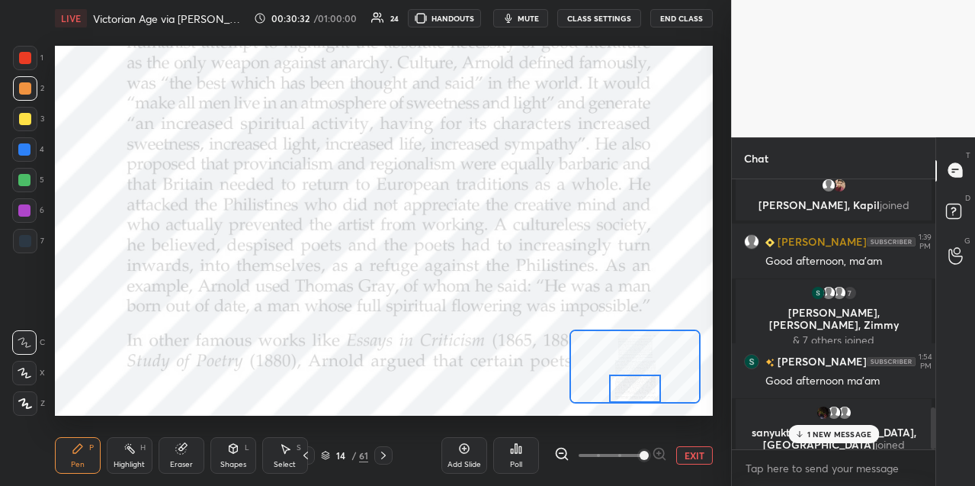
click at [383, 457] on icon at bounding box center [383, 455] width 12 height 12
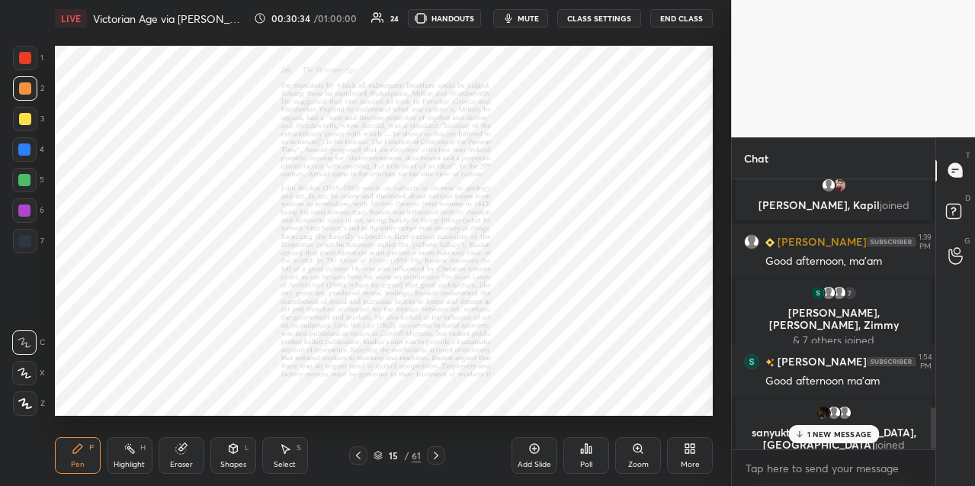
click at [637, 453] on icon at bounding box center [638, 448] width 12 height 12
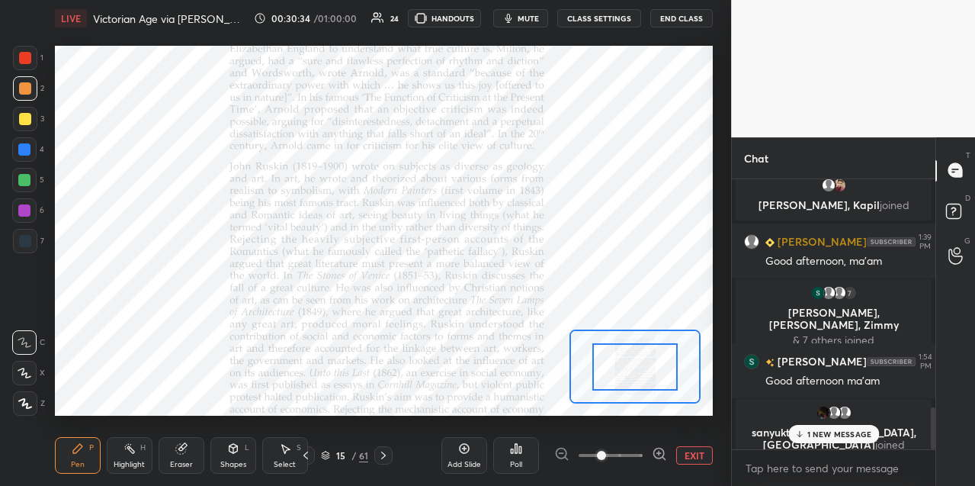
click at [640, 451] on span at bounding box center [611, 455] width 64 height 23
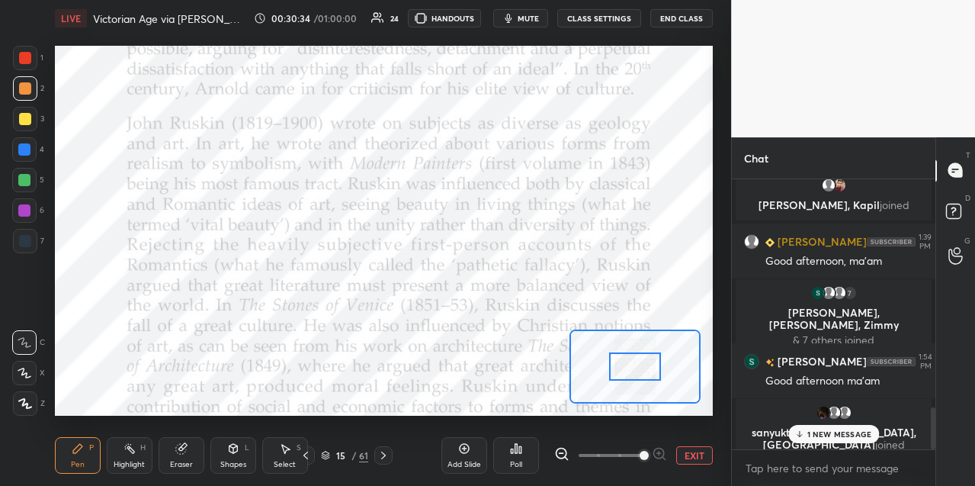
drag, startPoint x: 640, startPoint y: 452, endPoint x: 643, endPoint y: 438, distance: 14.7
click at [641, 451] on span at bounding box center [644, 455] width 9 height 9
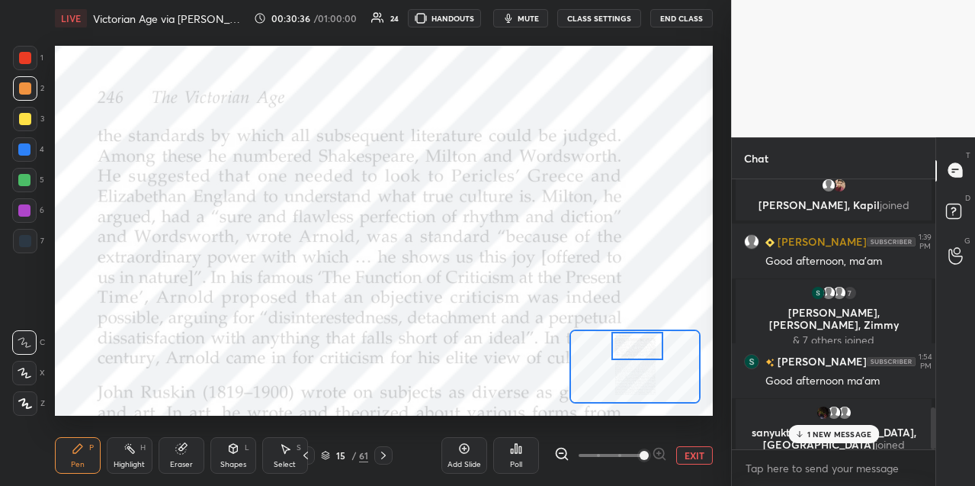
drag, startPoint x: 633, startPoint y: 367, endPoint x: 634, endPoint y: 351, distance: 16.0
click at [634, 352] on div at bounding box center [636, 346] width 51 height 28
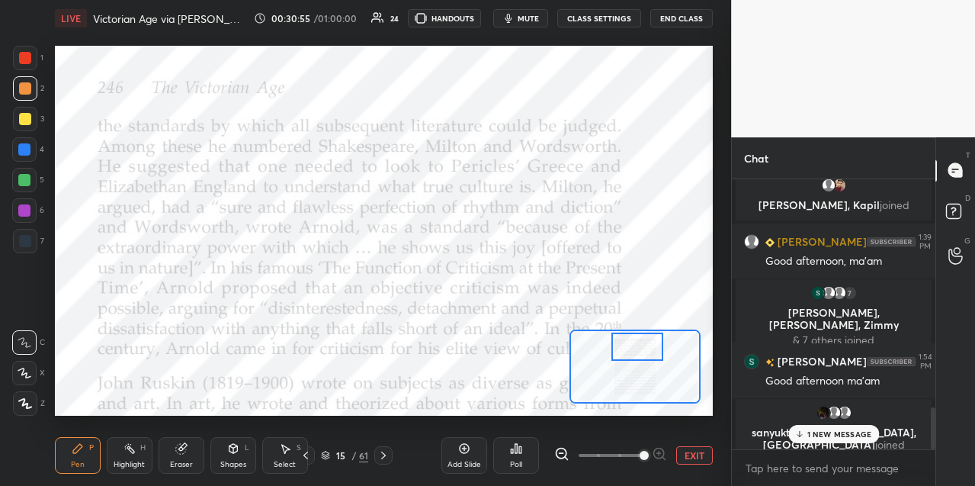
drag, startPoint x: 26, startPoint y: 146, endPoint x: 41, endPoint y: 152, distance: 16.4
click at [28, 147] on div at bounding box center [24, 149] width 12 height 12
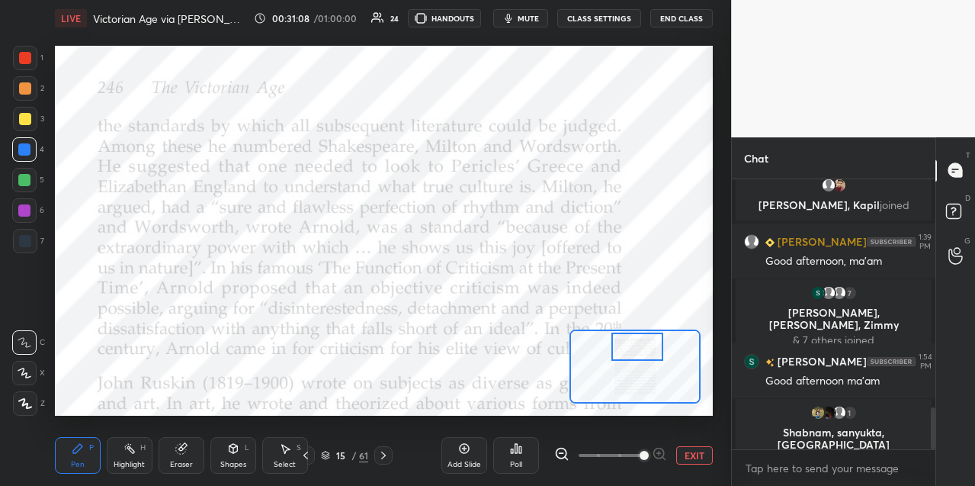
click at [28, 61] on div at bounding box center [25, 58] width 12 height 12
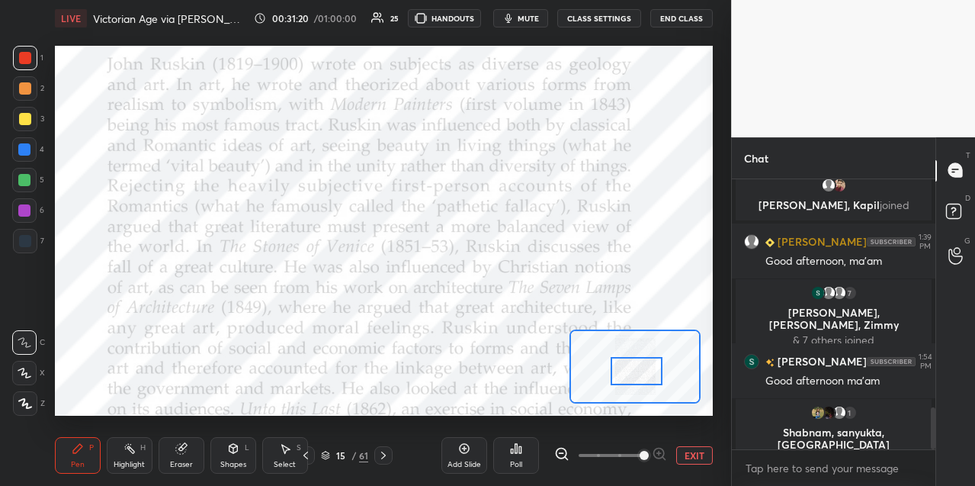
drag, startPoint x: 630, startPoint y: 347, endPoint x: 627, endPoint y: 368, distance: 21.5
click at [628, 369] on div at bounding box center [636, 371] width 51 height 28
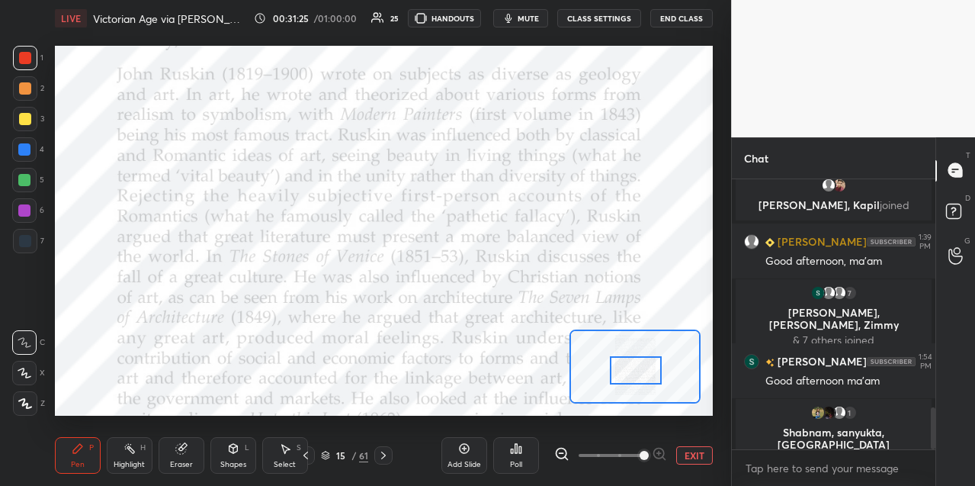
click at [27, 91] on div at bounding box center [25, 88] width 12 height 12
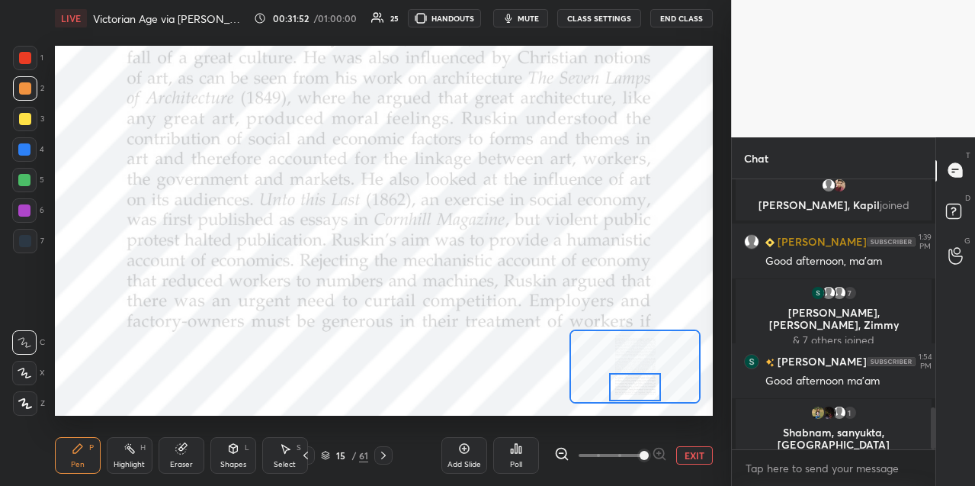
drag, startPoint x: 634, startPoint y: 378, endPoint x: 634, endPoint y: 391, distance: 13.0
click at [633, 393] on div at bounding box center [634, 387] width 51 height 28
drag, startPoint x: 27, startPoint y: 211, endPoint x: 43, endPoint y: 214, distance: 16.3
click at [30, 212] on div at bounding box center [24, 210] width 12 height 12
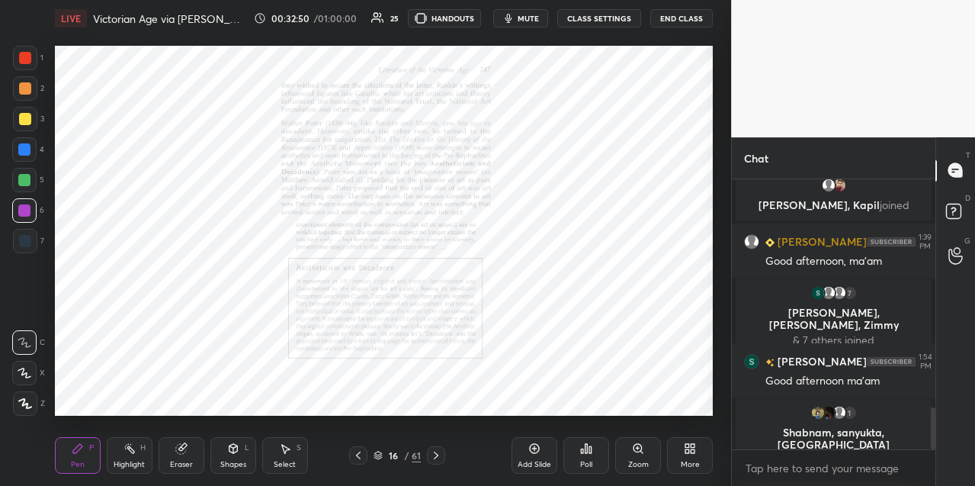
click at [435, 456] on icon at bounding box center [436, 455] width 12 height 12
drag, startPoint x: 357, startPoint y: 456, endPoint x: 396, endPoint y: 444, distance: 40.7
click at [358, 456] on icon at bounding box center [358, 455] width 12 height 12
click at [638, 454] on icon at bounding box center [638, 448] width 12 height 12
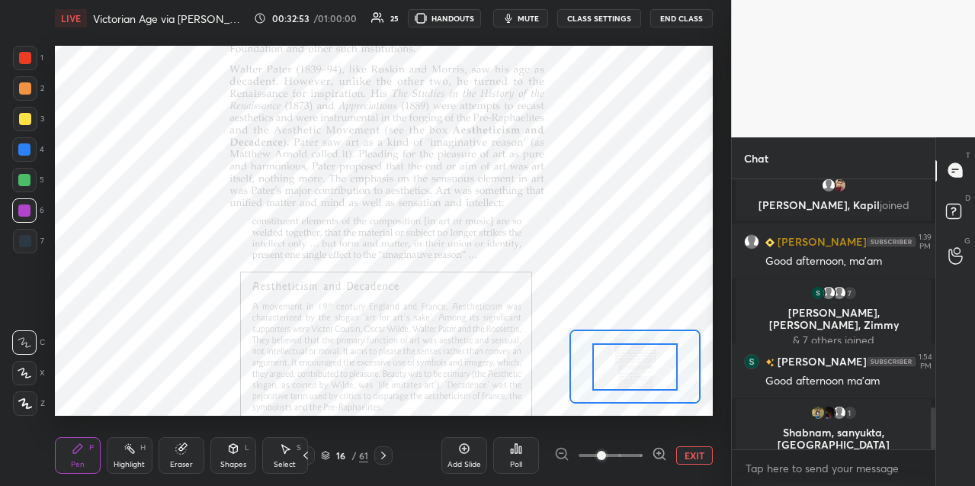
click at [640, 451] on span at bounding box center [611, 455] width 64 height 23
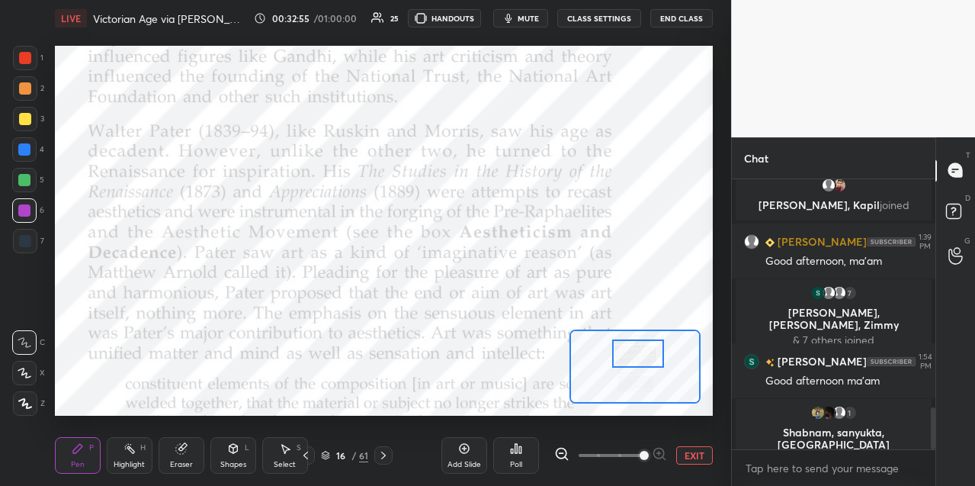
drag, startPoint x: 640, startPoint y: 366, endPoint x: 643, endPoint y: 350, distance: 16.2
click at [643, 353] on div at bounding box center [637, 353] width 51 height 28
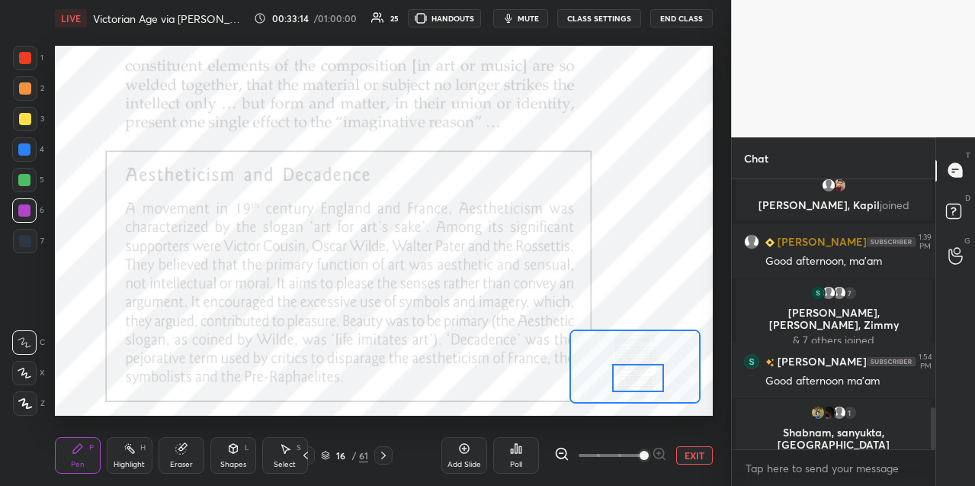
drag, startPoint x: 630, startPoint y: 353, endPoint x: 633, endPoint y: 373, distance: 20.1
click at [630, 377] on div at bounding box center [637, 378] width 51 height 28
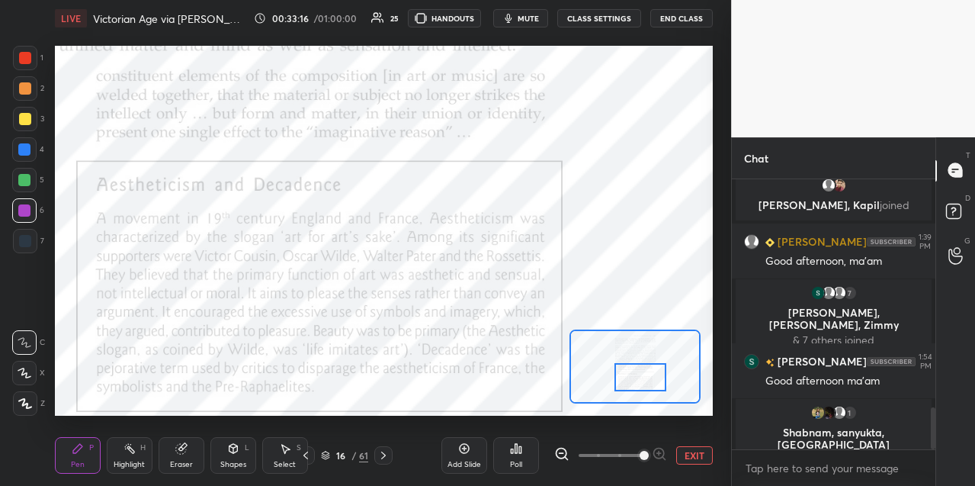
click at [634, 376] on div at bounding box center [639, 377] width 51 height 28
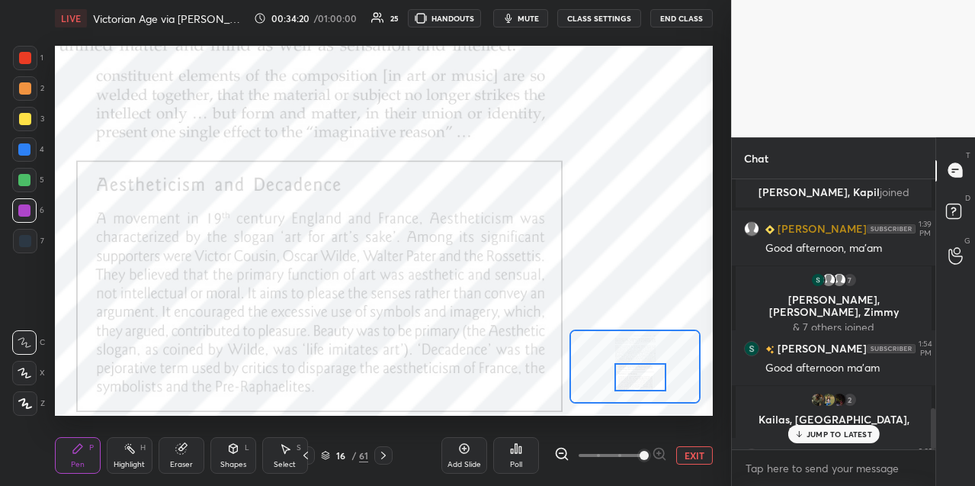
scroll to position [1510, 0]
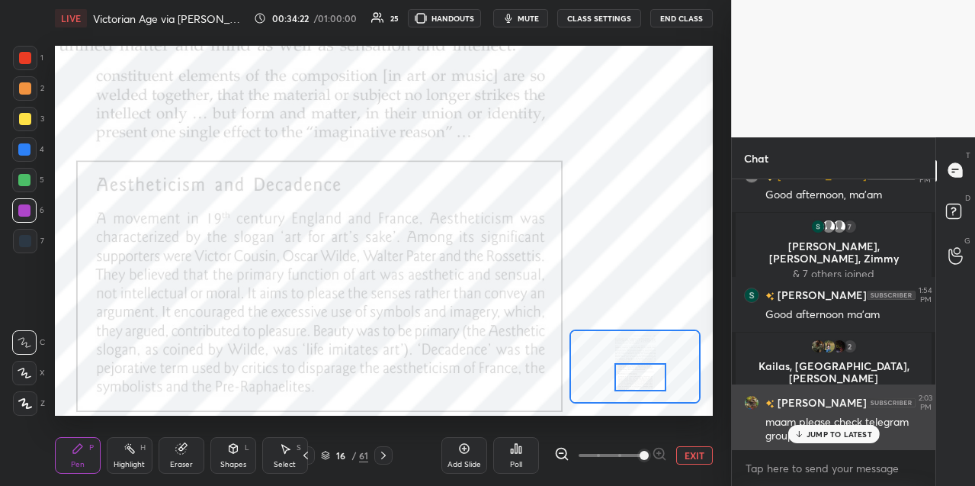
drag, startPoint x: 804, startPoint y: 430, endPoint x: 811, endPoint y: 422, distance: 10.3
click at [805, 428] on div "JUMP TO LATEST" at bounding box center [833, 434] width 91 height 18
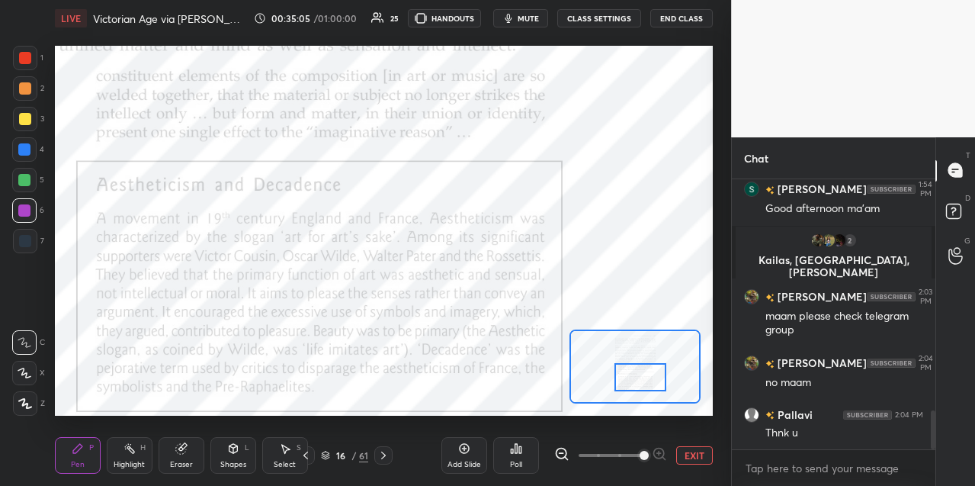
click at [678, 18] on button "End Class" at bounding box center [681, 18] width 63 height 18
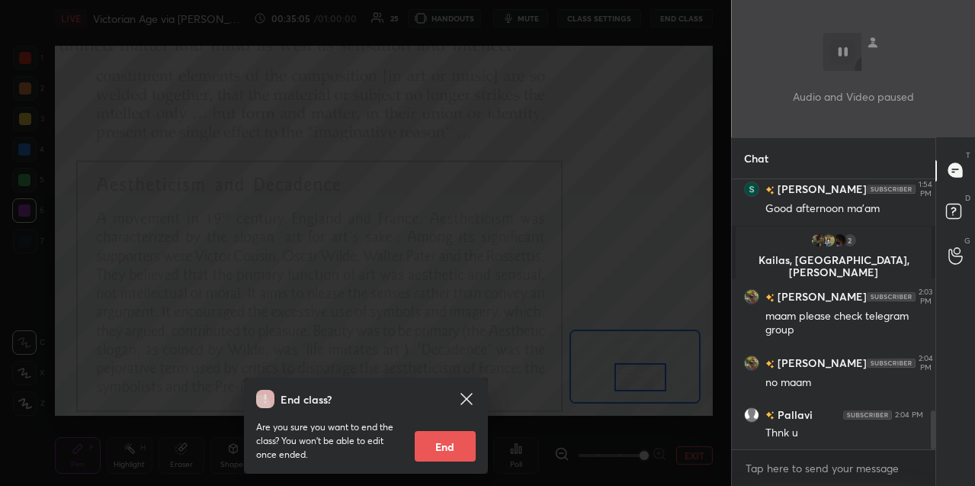
scroll to position [1721, 0]
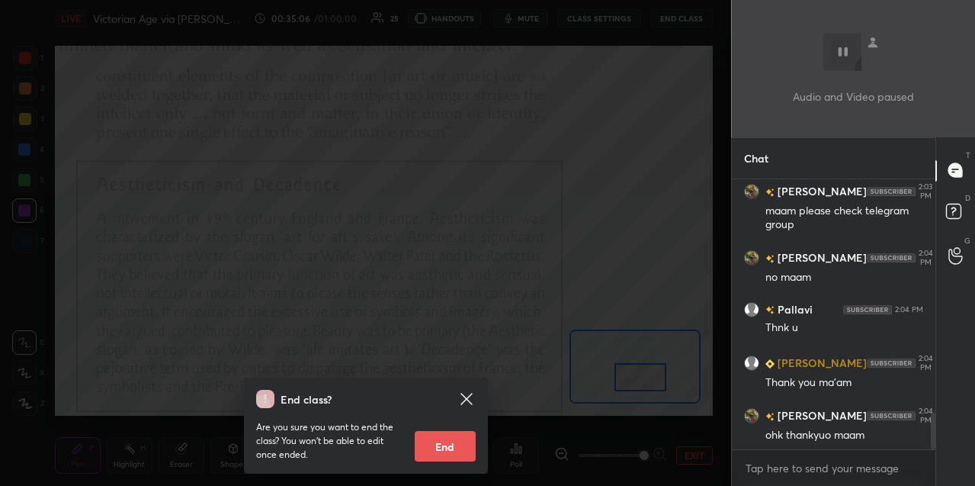
drag, startPoint x: 441, startPoint y: 447, endPoint x: 457, endPoint y: 400, distance: 49.4
click at [439, 445] on button "End" at bounding box center [445, 446] width 61 height 30
type textarea "x"
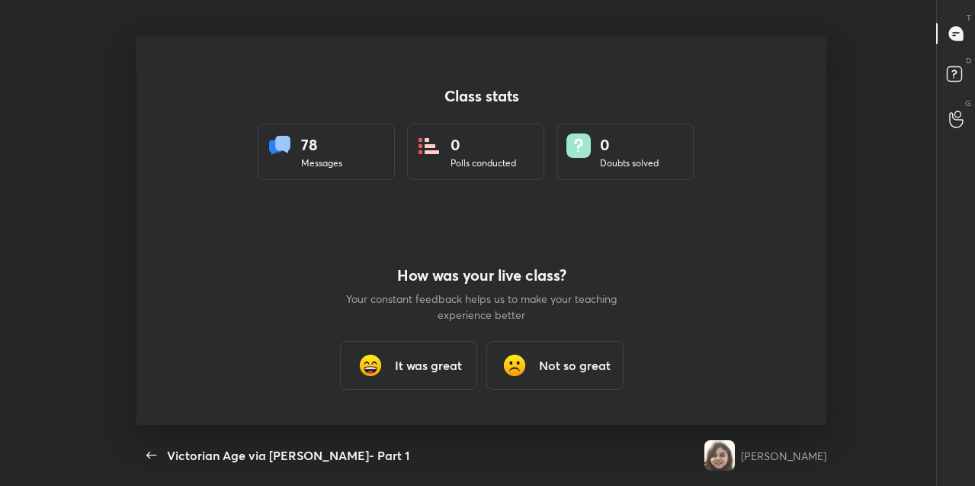
scroll to position [0, 0]
